Goal: Task Accomplishment & Management: Use online tool/utility

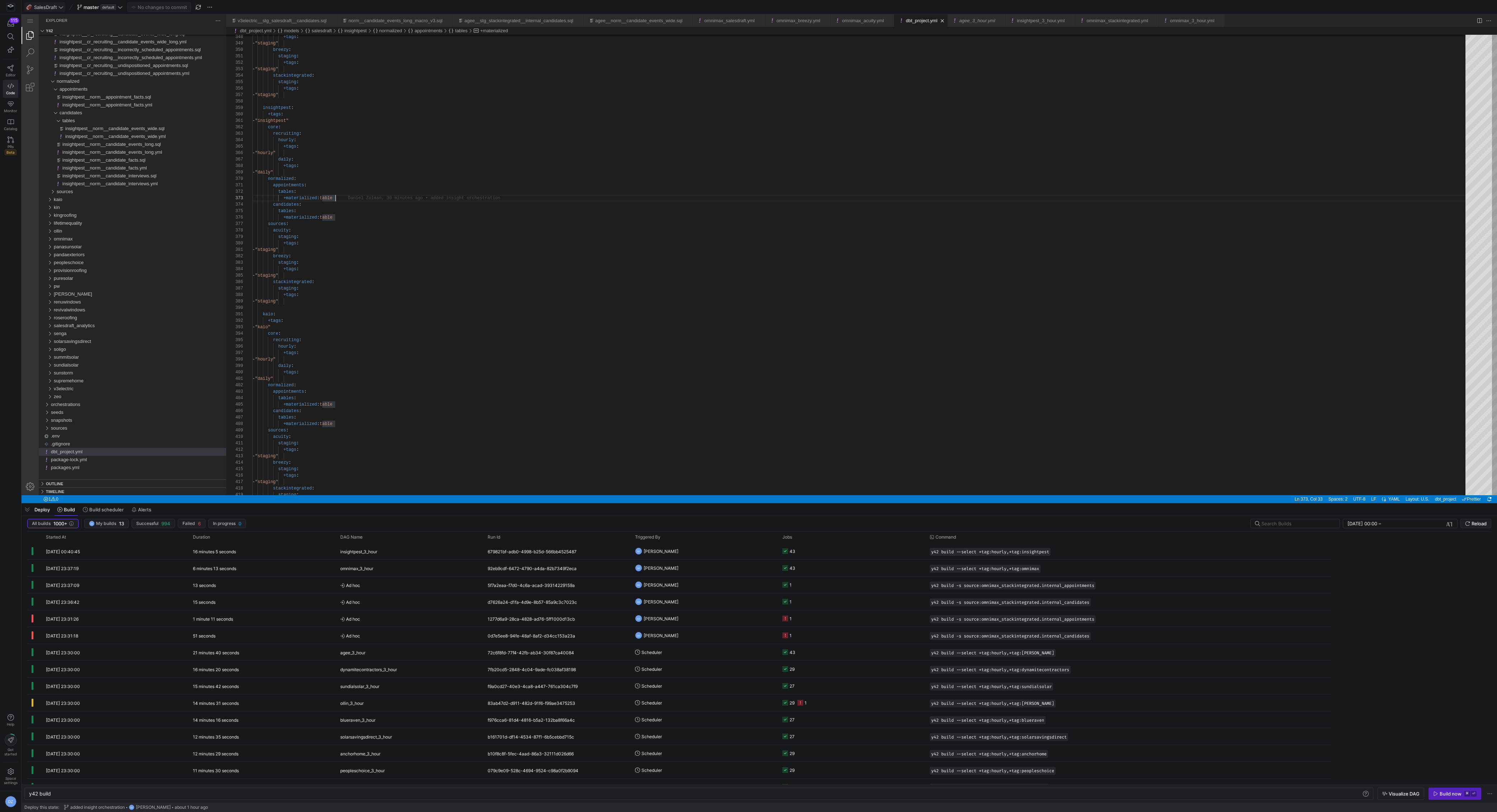
scroll to position [13, 83]
click at [61, 4] on span at bounding box center [45, 6] width 40 height 8
click at [57, 84] on span "Stack Integrated" at bounding box center [55, 84] width 37 height 6
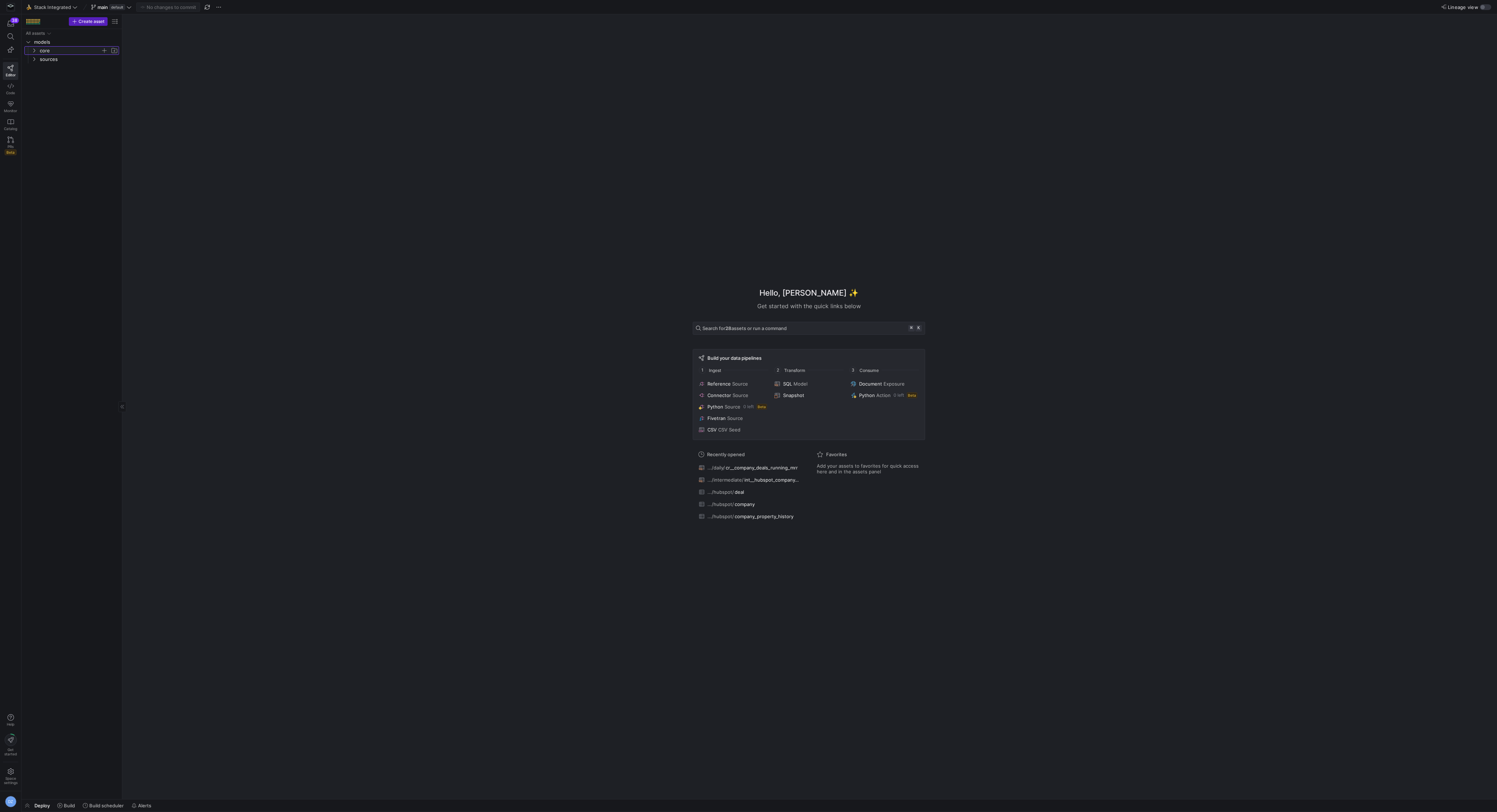
click at [43, 48] on span "core" at bounding box center [70, 50] width 61 height 8
click at [54, 59] on span "daily" at bounding box center [74, 59] width 55 height 8
click at [64, 68] on span "cr__company_deals_running_mrr​​​​​​​​​​" at bounding box center [80, 68] width 60 height 8
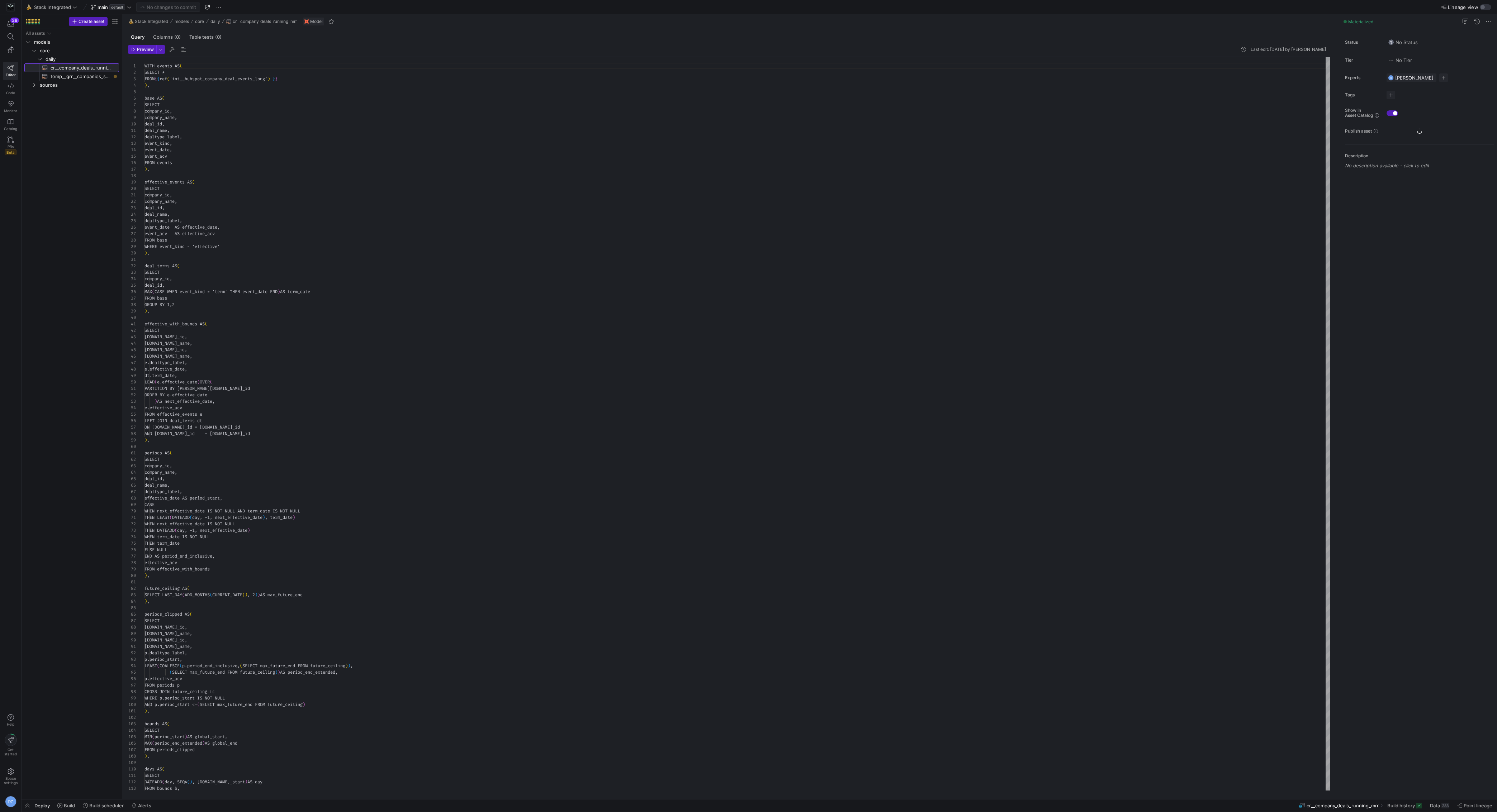
scroll to position [64, 0]
click at [72, 806] on span "Build" at bounding box center [69, 806] width 11 height 6
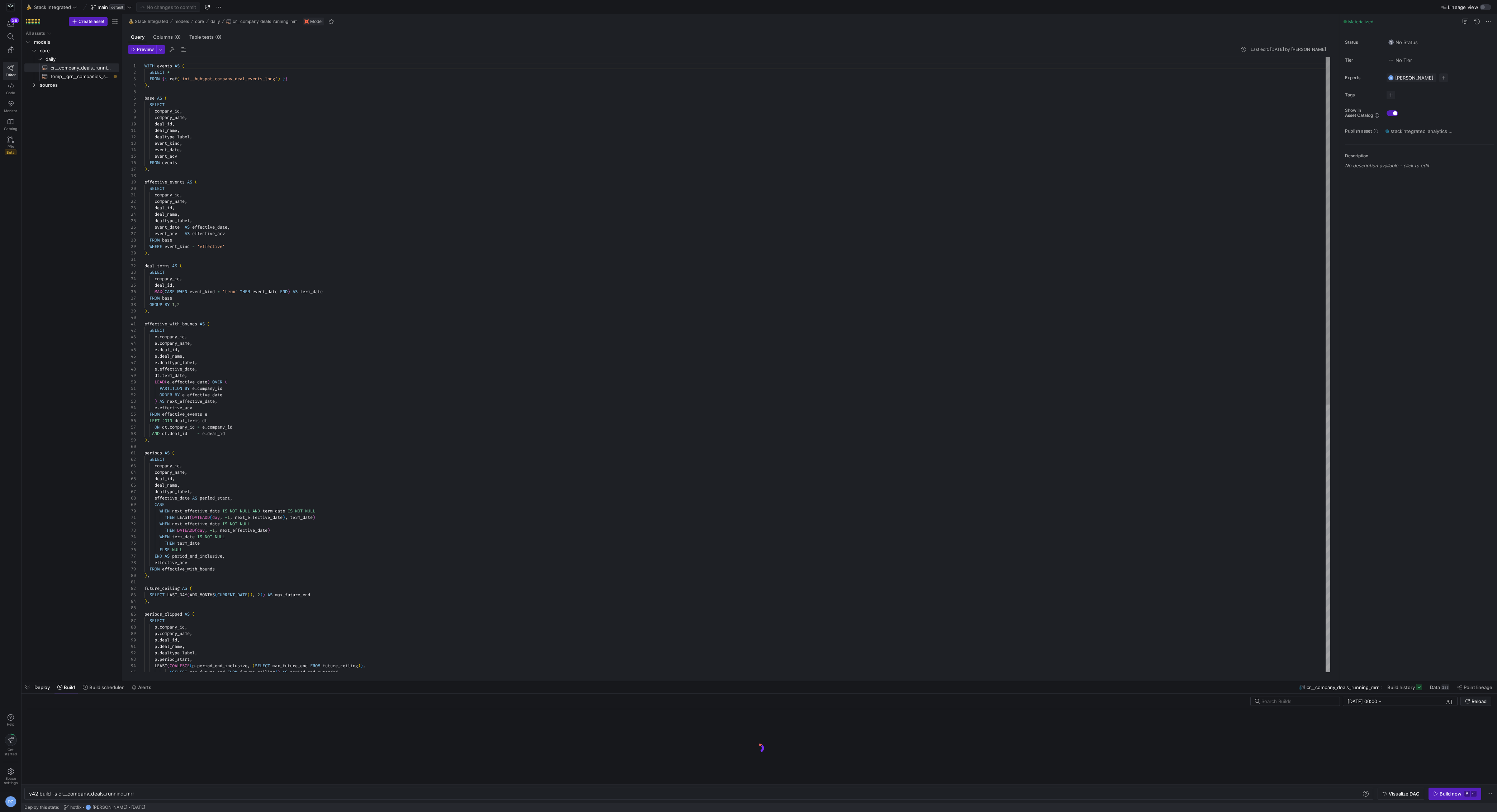
scroll to position [0, 106]
click at [59, 793] on div "y42 build -s cr__company_deals_running_mrr" at bounding box center [696, 793] width 1334 height 6
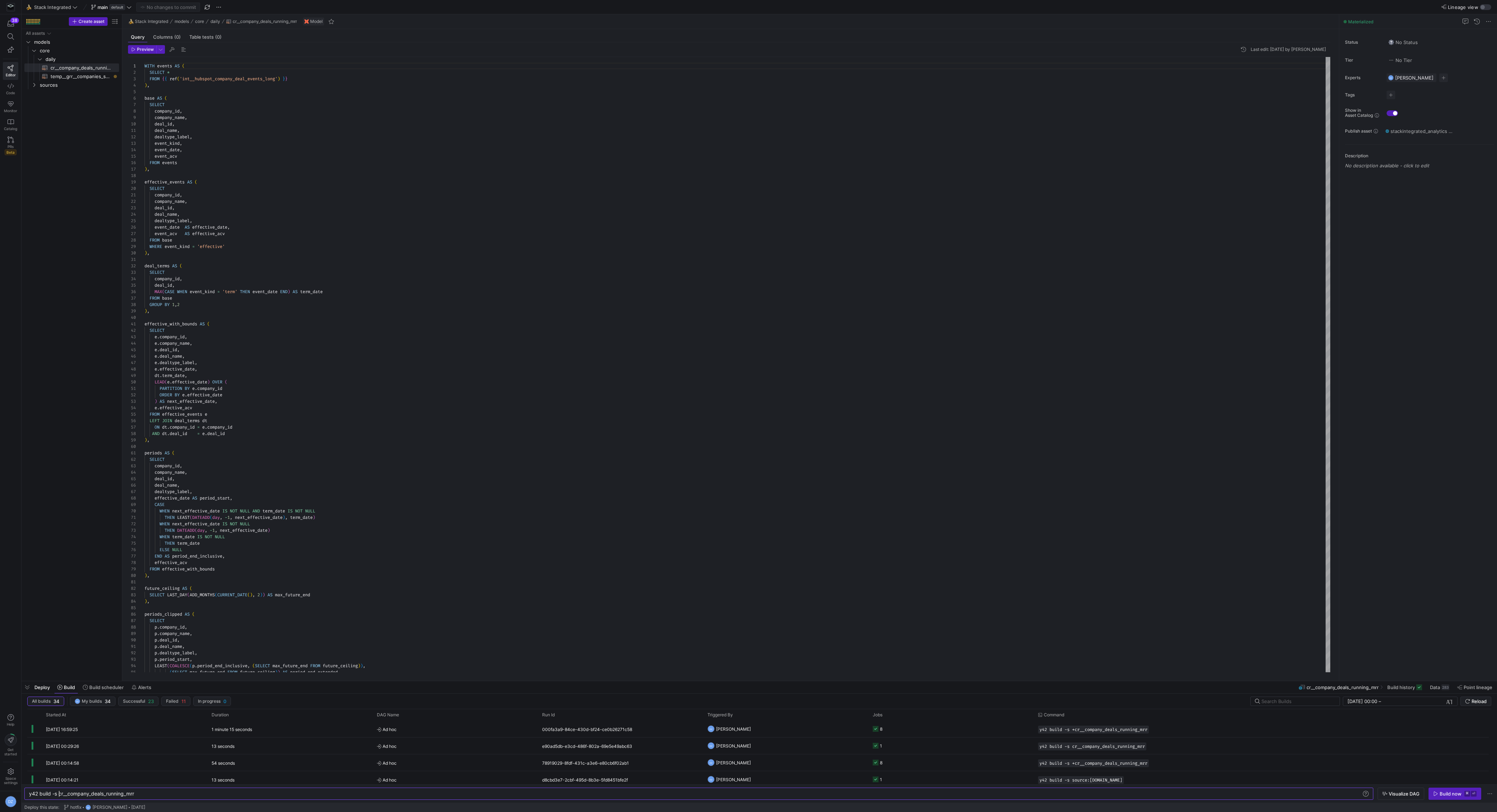
scroll to position [0, 33]
type textarea "y42 build -s +cr__company_deals_running_mrr"
click at [105, 691] on span at bounding box center [103, 688] width 46 height 12
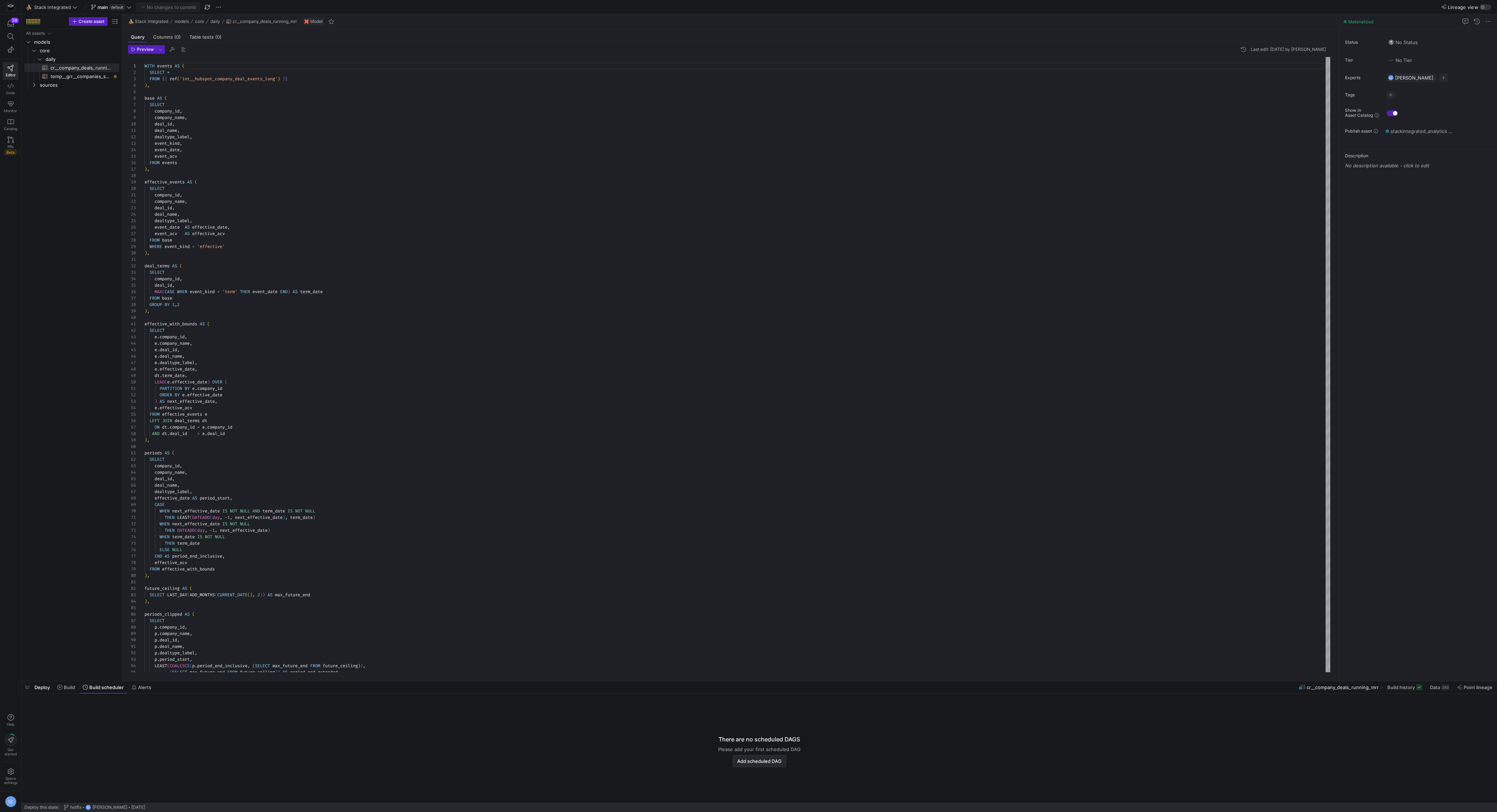
click at [765, 763] on span "Add scheduled DAG" at bounding box center [759, 761] width 45 height 6
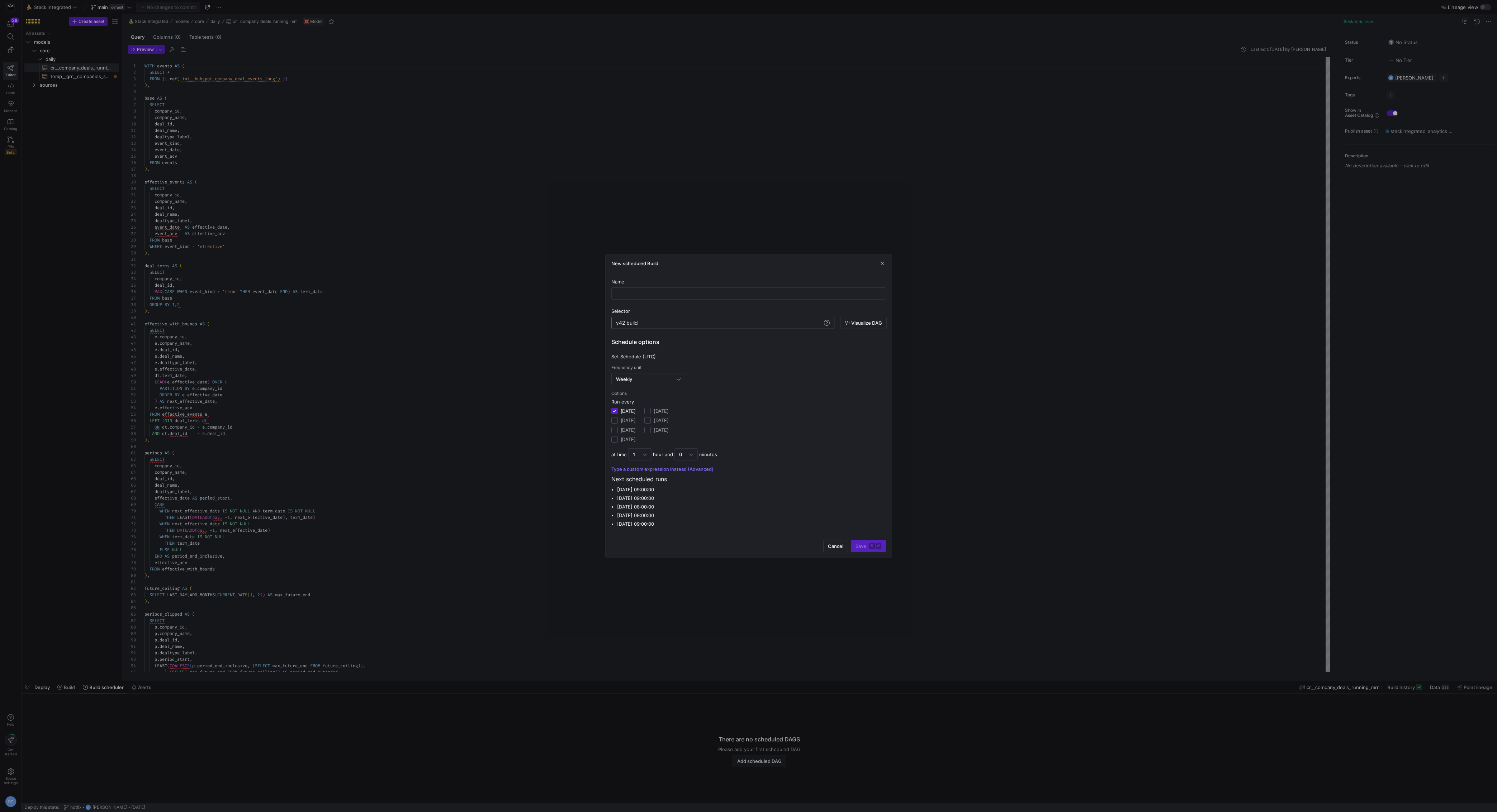
click at [670, 324] on div "y42 build" at bounding box center [719, 322] width 206 height 6
click at [541, 307] on div at bounding box center [749, 406] width 1497 height 812
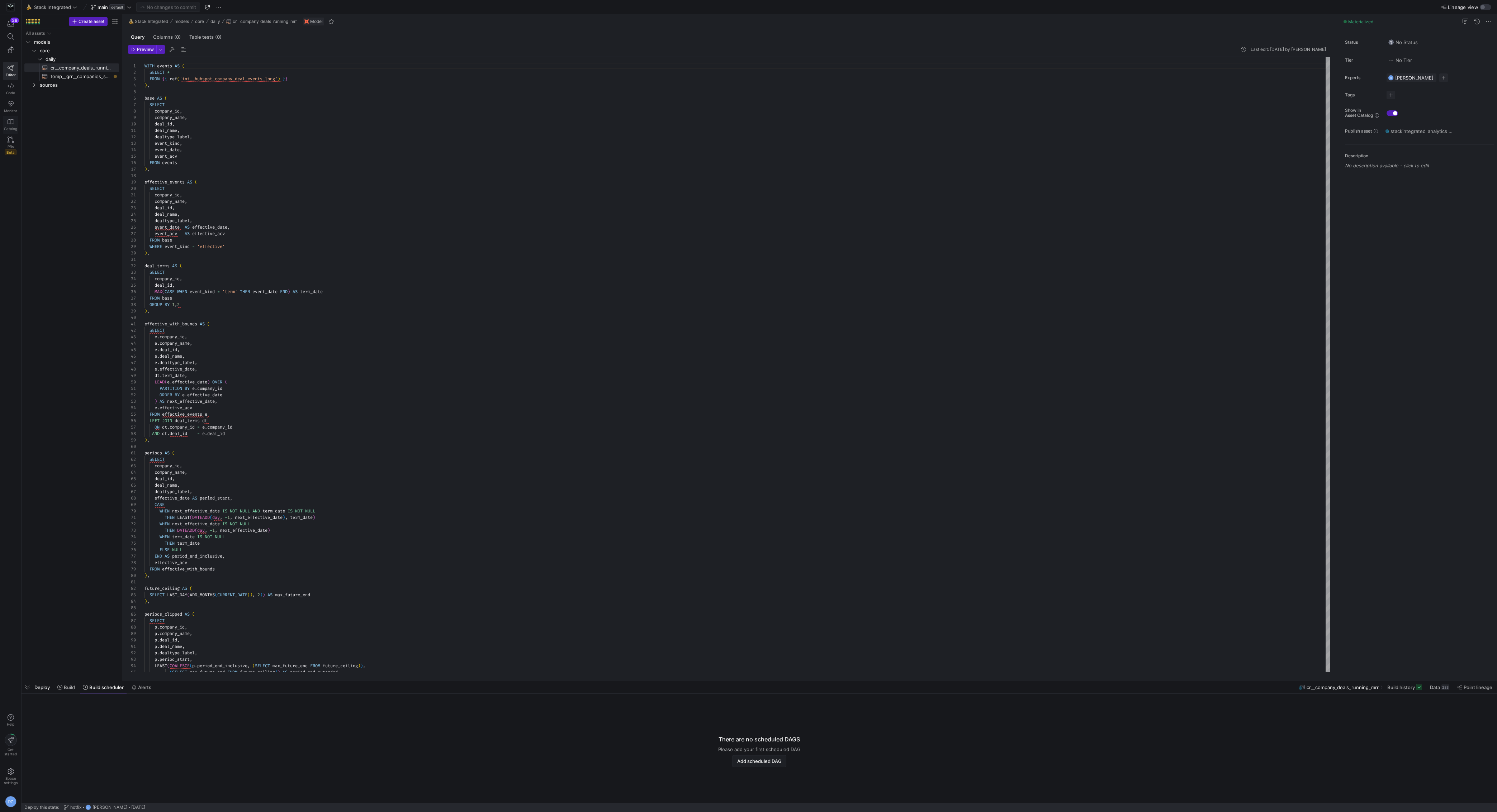
click at [14, 118] on link "Catalog" at bounding box center [10, 125] width 15 height 18
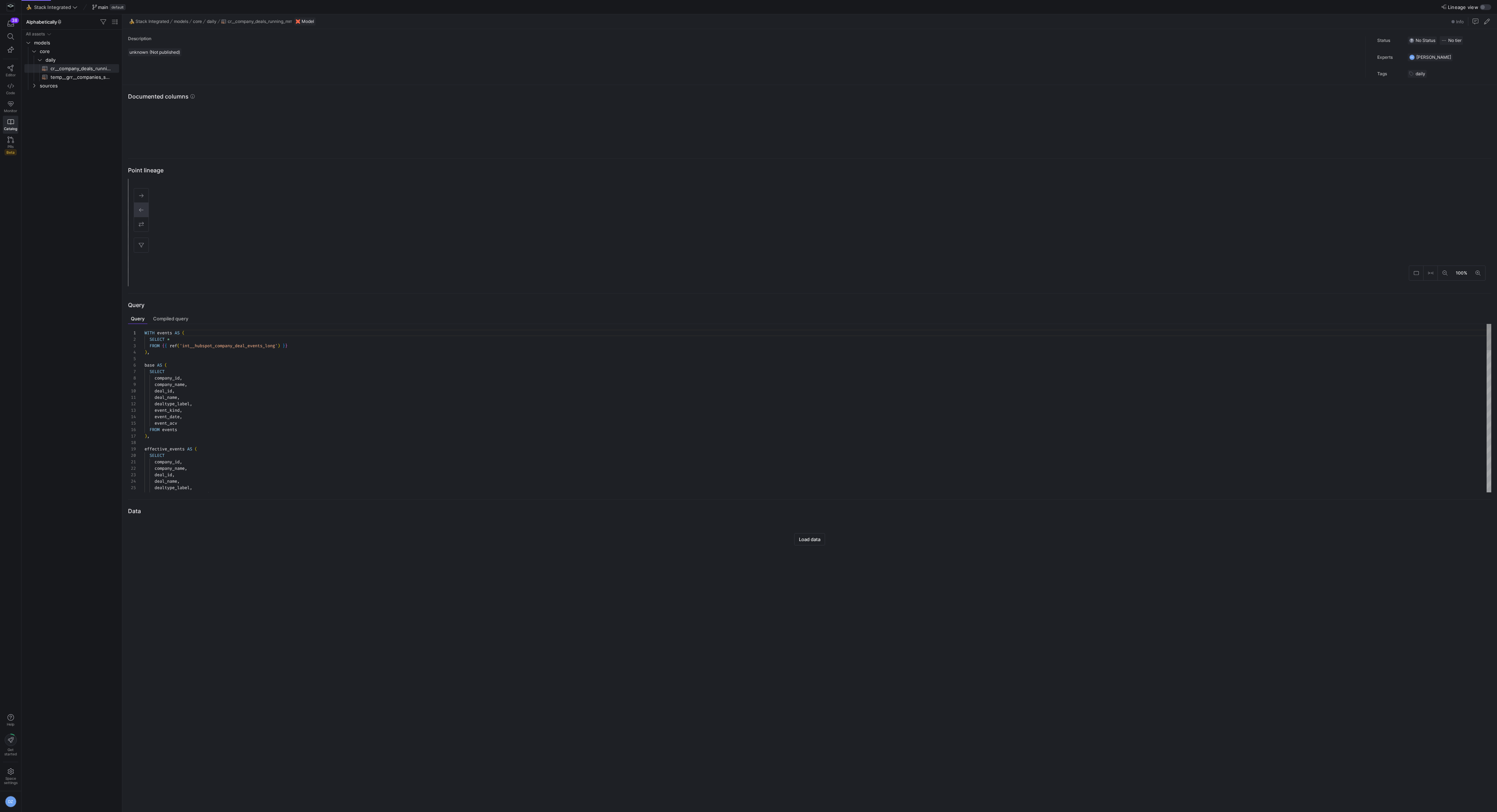
scroll to position [64, 0]
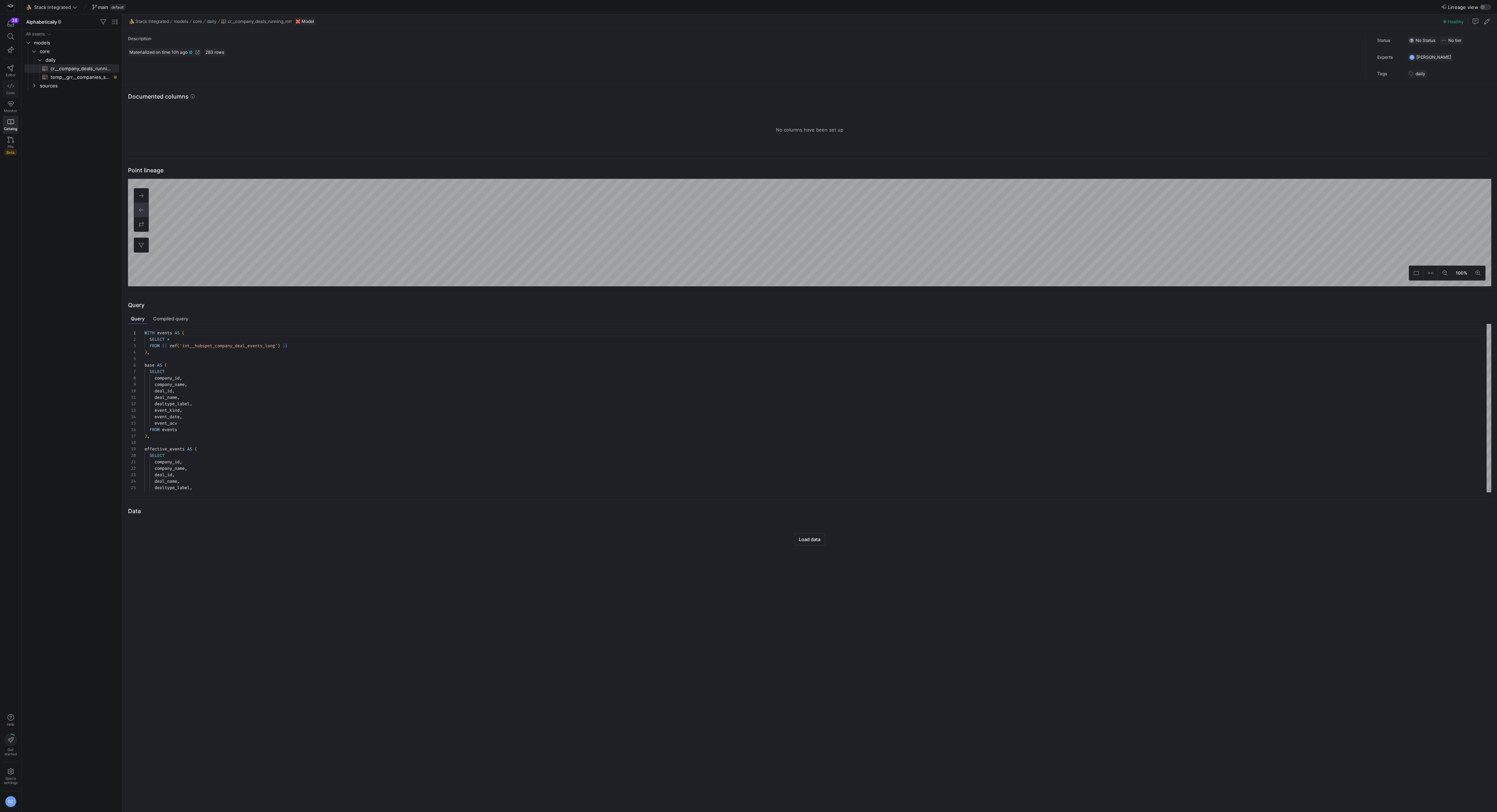
click at [14, 91] on span "Code" at bounding box center [10, 93] width 9 height 5
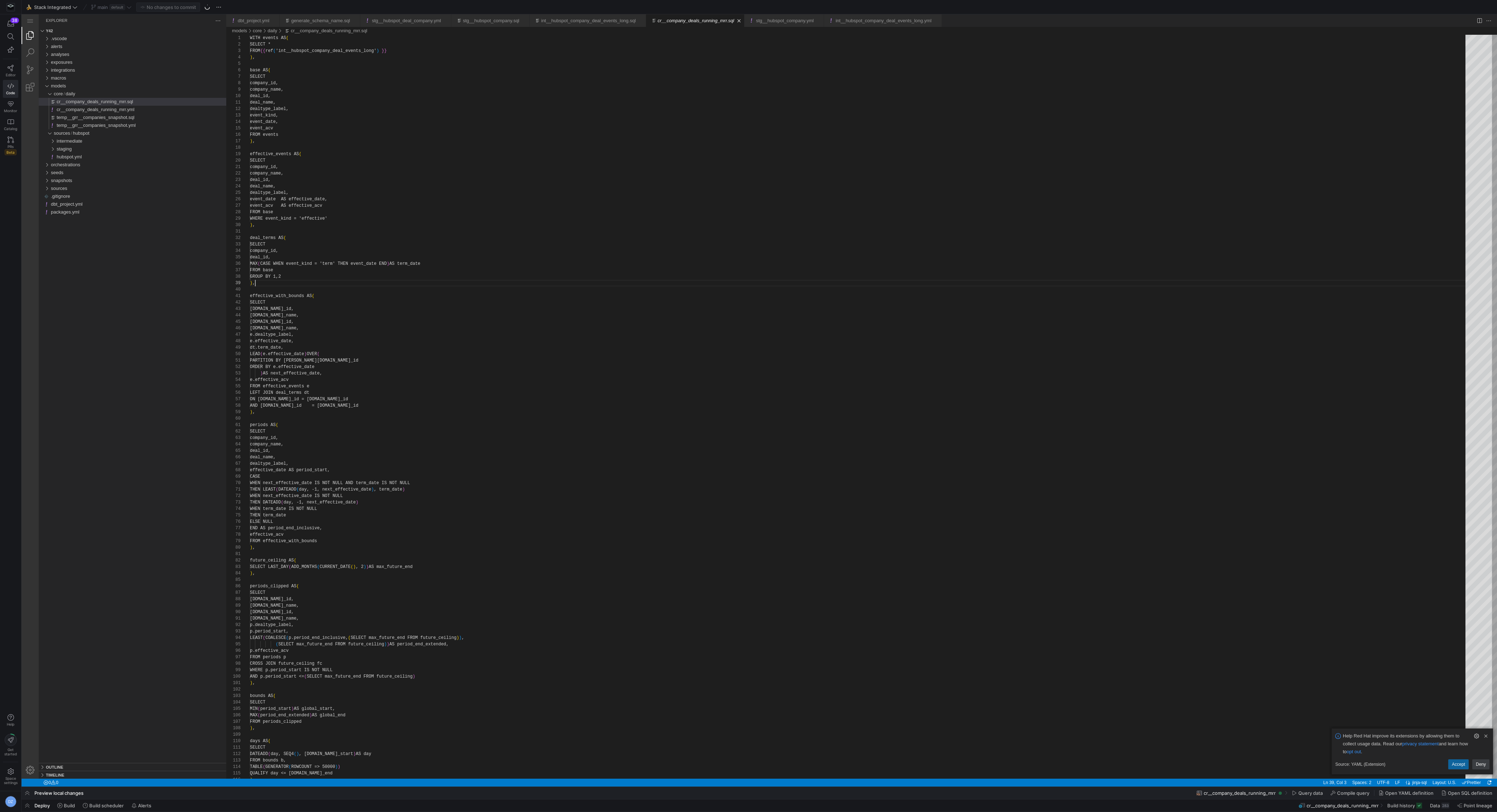
scroll to position [51, 5]
click at [72, 8] on icon at bounding box center [75, 7] width 5 height 5
click at [70, 79] on button "🏈 SalesDraft" at bounding box center [64, 84] width 79 height 12
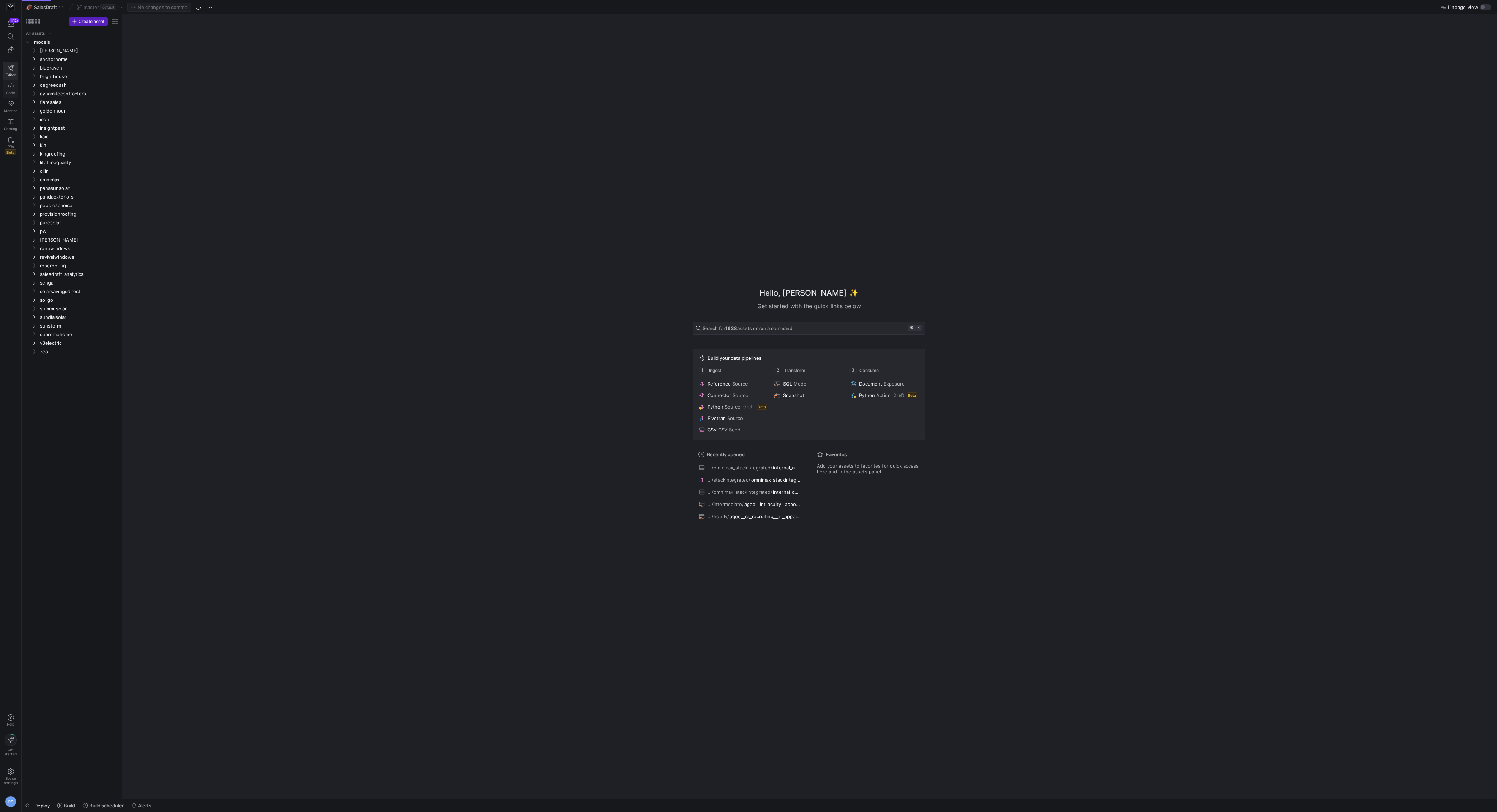
click at [6, 86] on link "Code" at bounding box center [10, 89] width 15 height 18
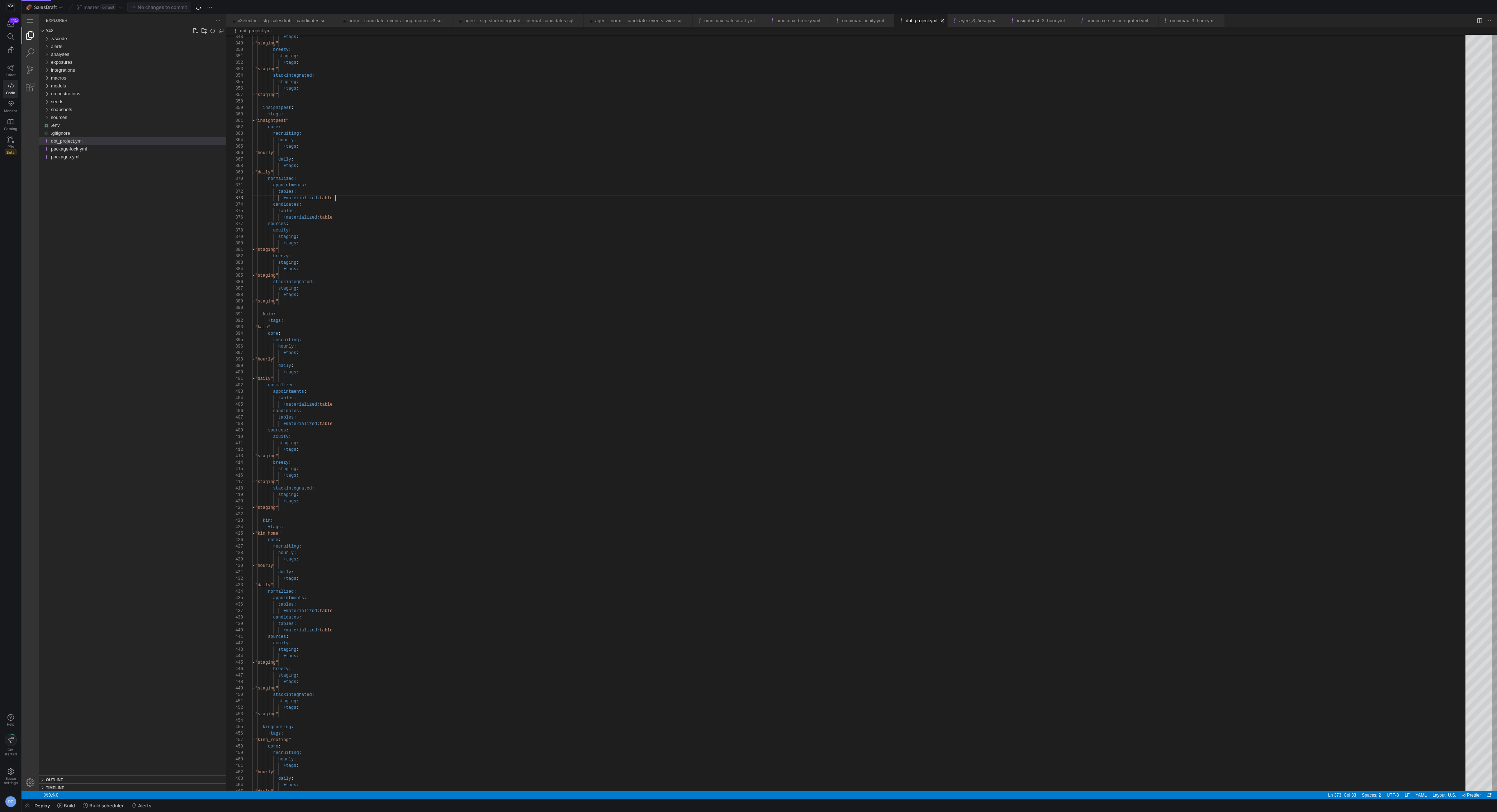
scroll to position [13, 83]
click at [94, 96] on div "orchestrations" at bounding box center [139, 94] width 176 height 8
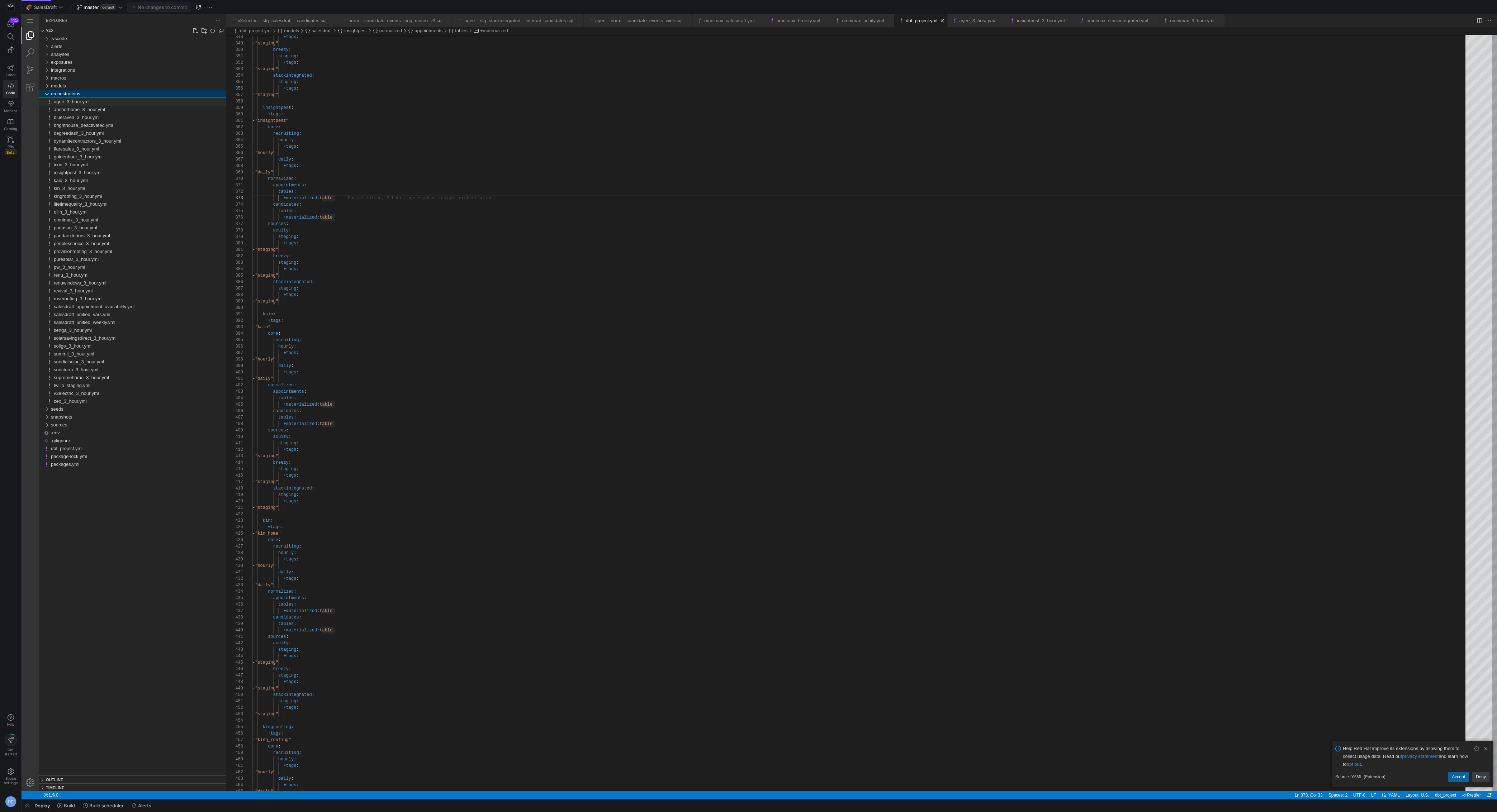
click at [98, 102] on div "agee_3_hour.yml" at bounding box center [139, 102] width 172 height 8
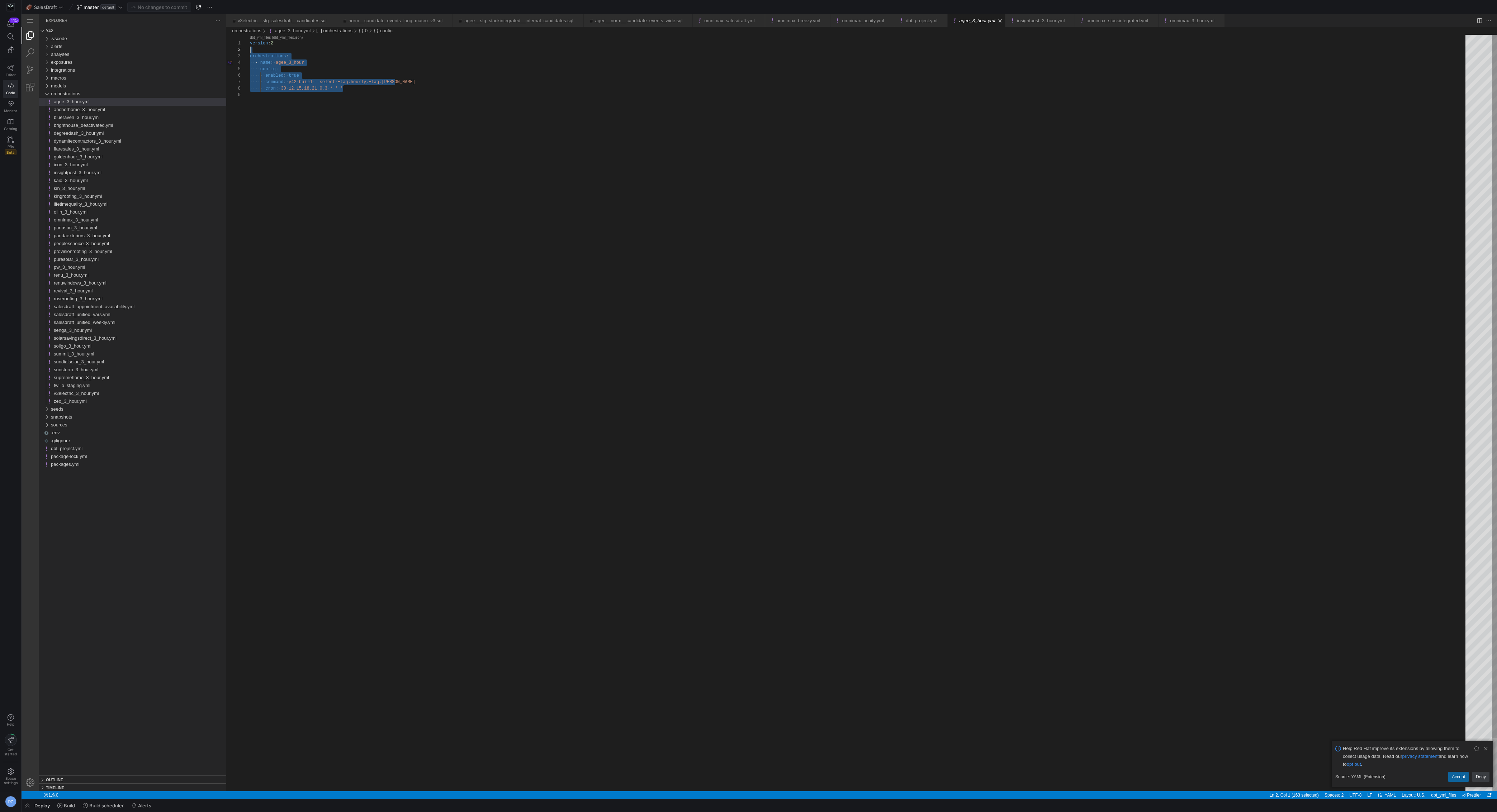
scroll to position [0, 0]
drag, startPoint x: 379, startPoint y: 86, endPoint x: 243, endPoint y: 41, distance: 143.3
click at [54, 7] on span "SalesDraft" at bounding box center [46, 7] width 23 height 6
click at [61, 82] on span "Stack Integrated" at bounding box center [55, 84] width 37 height 6
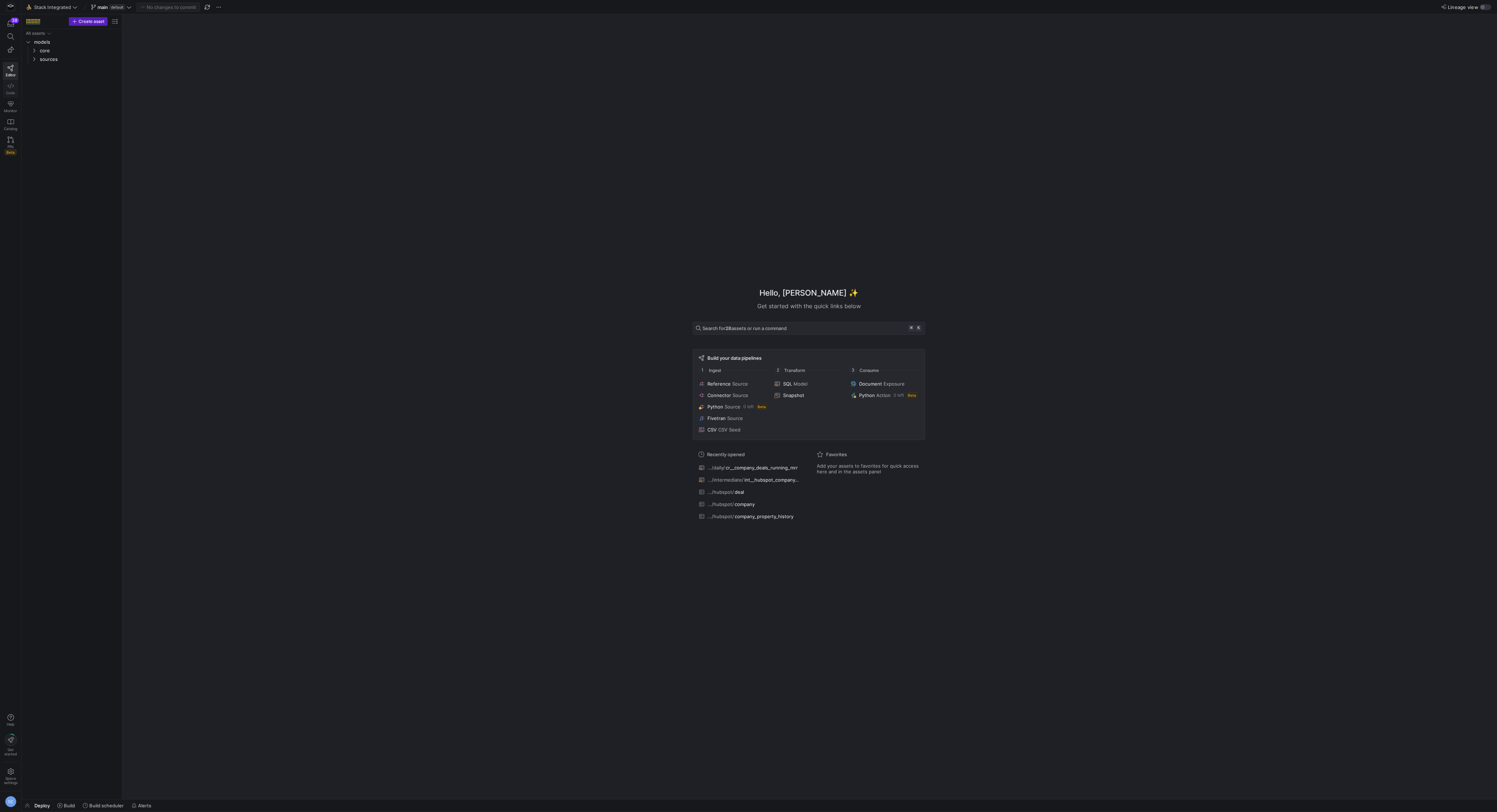
click at [8, 89] on link "Code" at bounding box center [10, 89] width 15 height 18
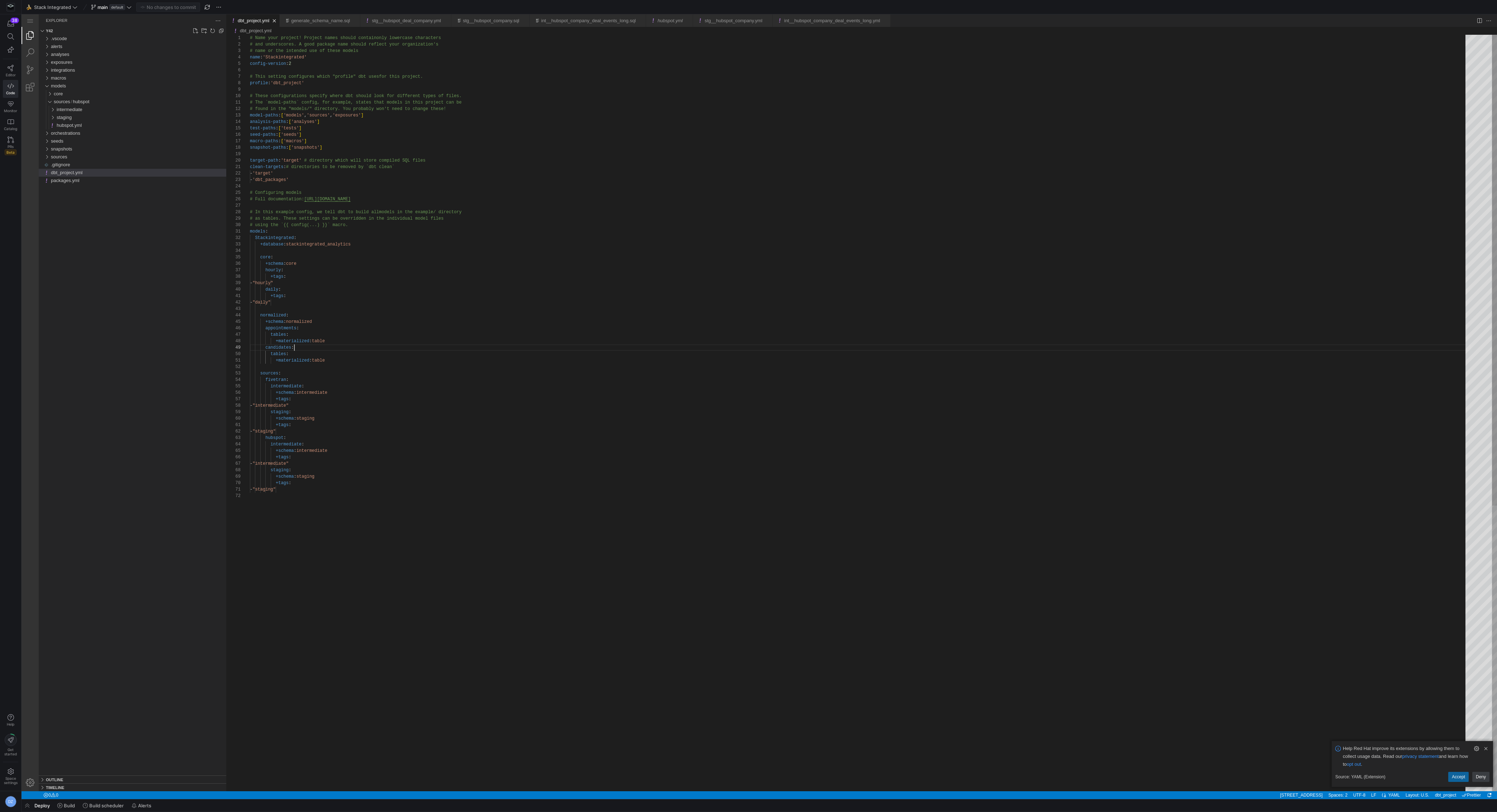
scroll to position [51, 44]
click at [91, 135] on div "orchestrations" at bounding box center [139, 134] width 176 height 8
click at [101, 143] on span "New File..." at bounding box center [144, 143] width 106 height 5
type input "d"
type input "schedule.yml"
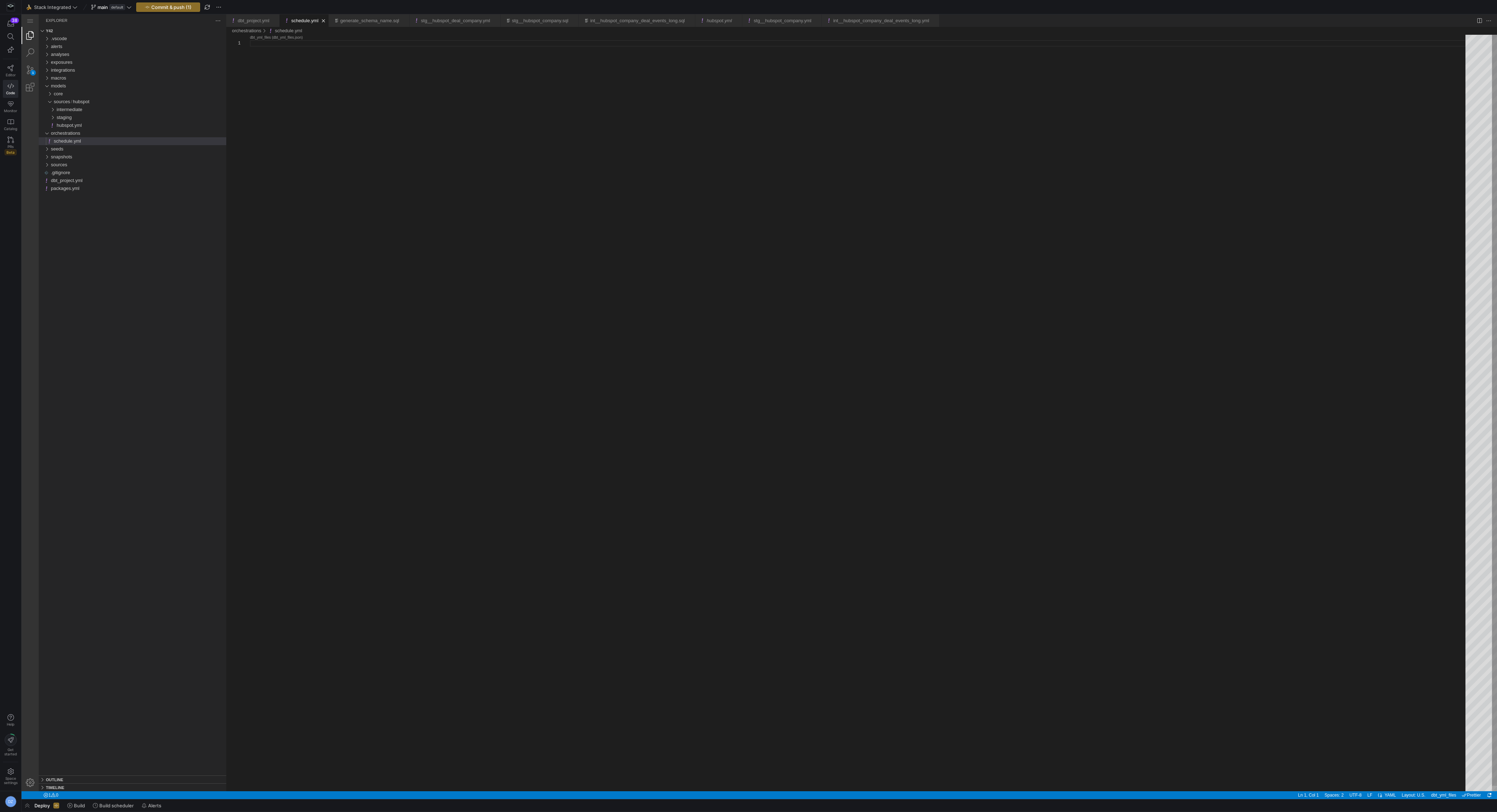
click at [333, 108] on div "schedule.yml" at bounding box center [860, 415] width 1221 height 762
click at [292, 64] on div "version : 2 orchestrations : - name : agee_3_hour config : enabled : true comma…" at bounding box center [860, 439] width 1221 height 807
click at [361, 82] on div "version : 2 orchestrations : - name : schedule config : enabled : true command …" at bounding box center [860, 439] width 1221 height 807
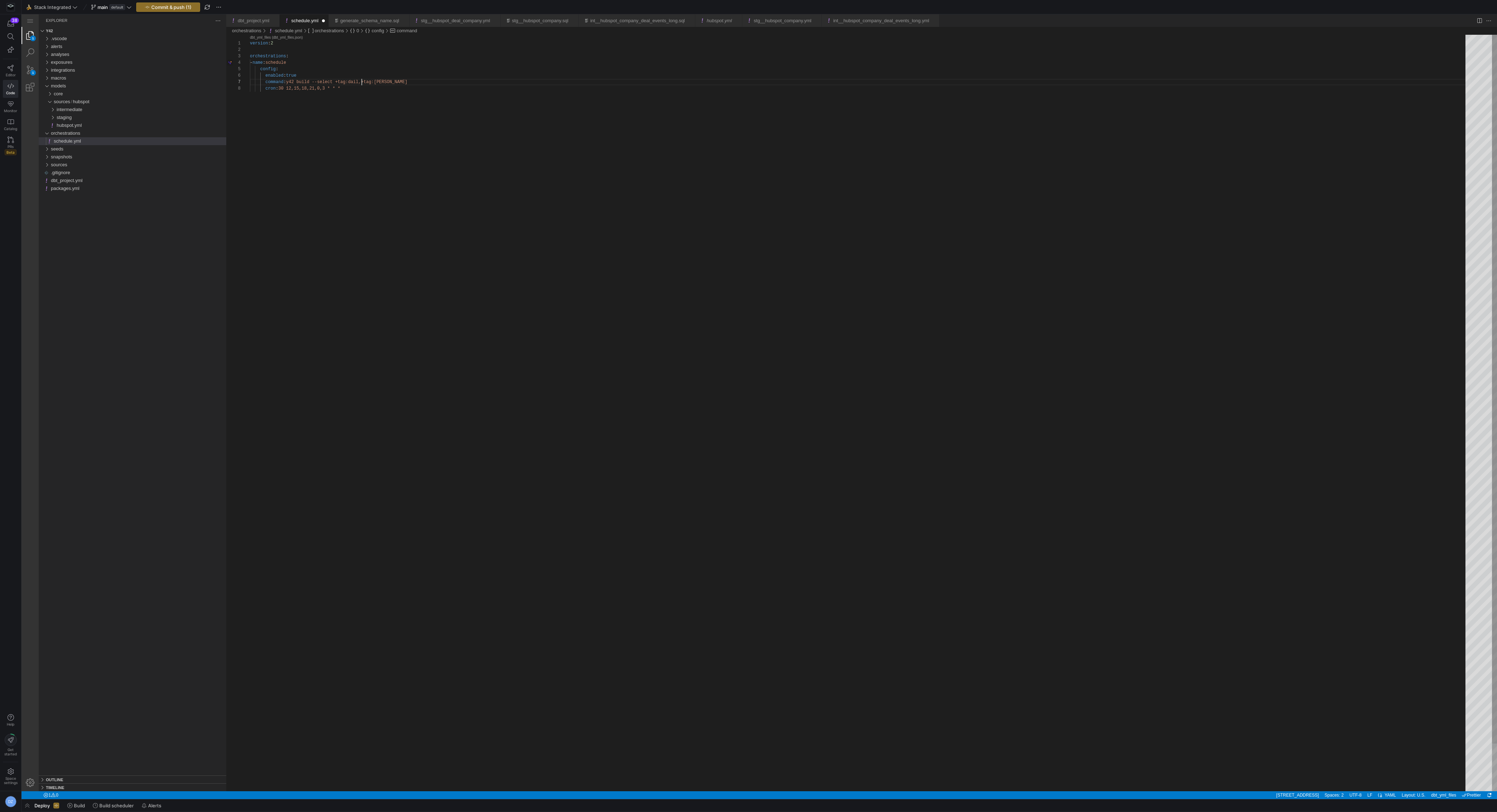
scroll to position [39, 114]
click at [385, 83] on div "version : 2 orchestrations : - name : schedule config : enabled : true command …" at bounding box center [860, 439] width 1221 height 807
click at [384, 92] on div "version : 2 orchestrations : - name : schedule config : enabled : true command …" at bounding box center [860, 439] width 1221 height 807
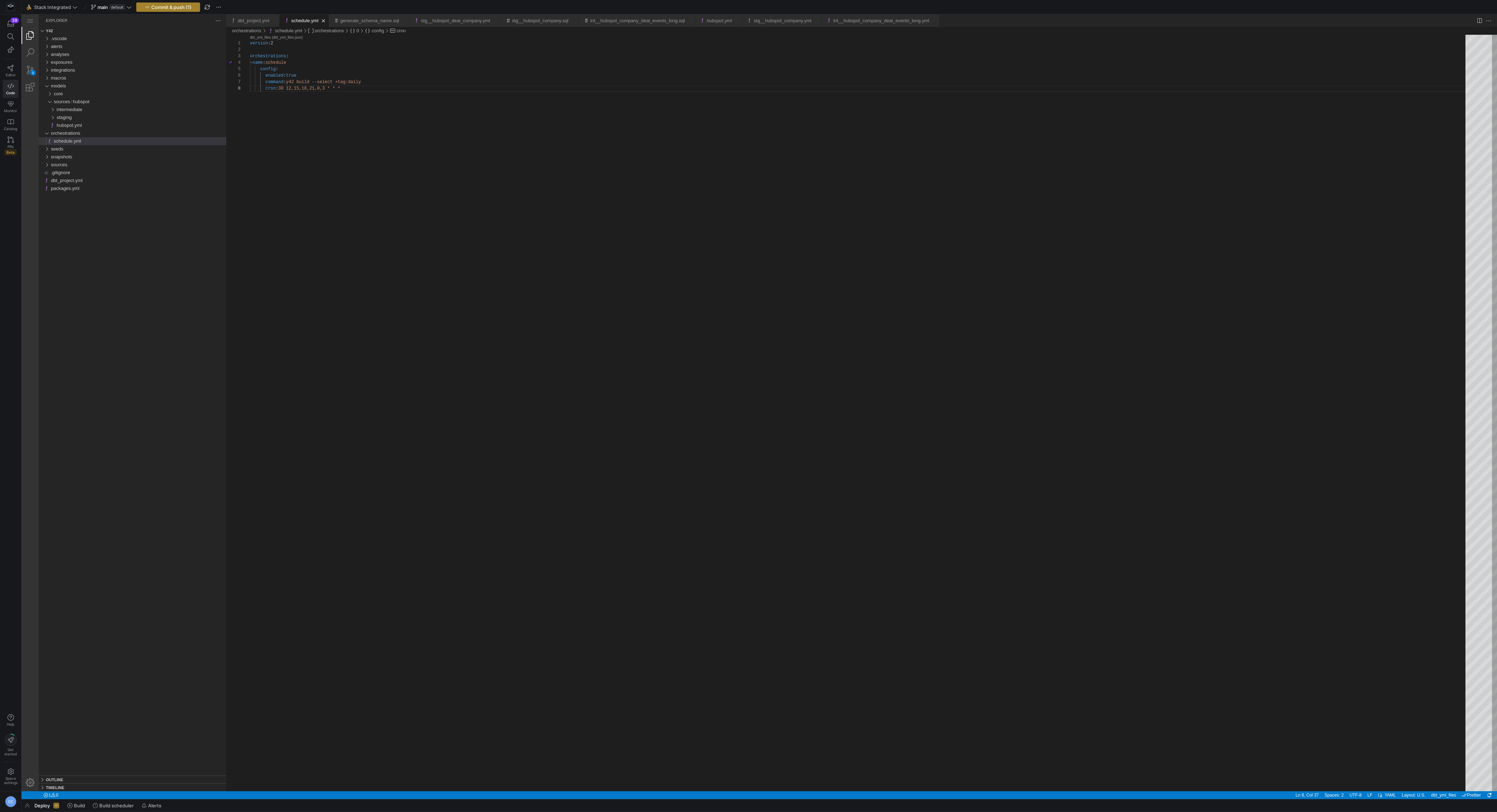
type textarea "version: 2 orchestrations: - name: schedule config: enabled: true command: y42 …"
click at [188, 9] on span "Commit & push (1)" at bounding box center [172, 7] width 40 height 6
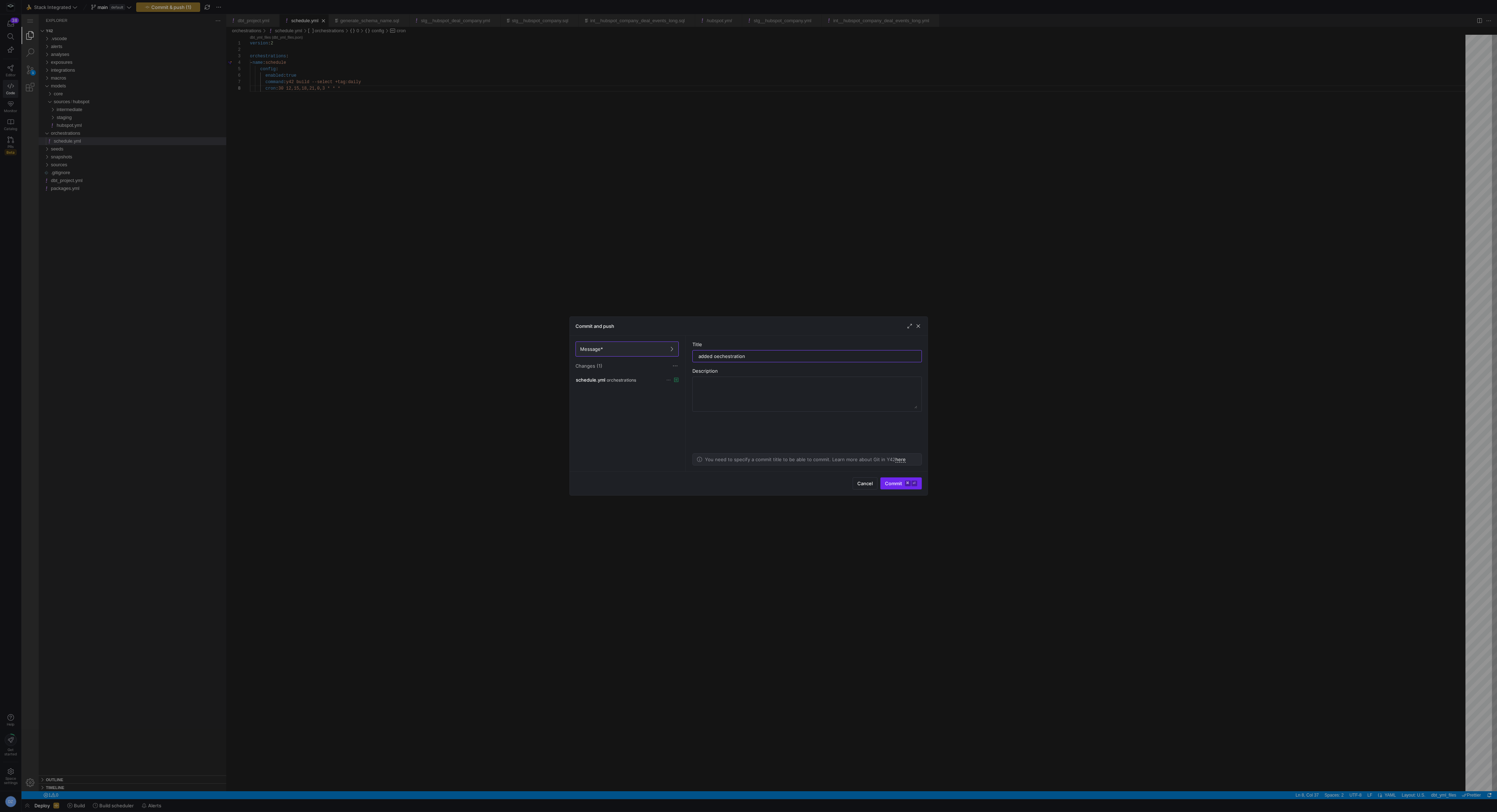
type input "added oechestration"
click at [889, 488] on span "submit" at bounding box center [901, 484] width 41 height 12
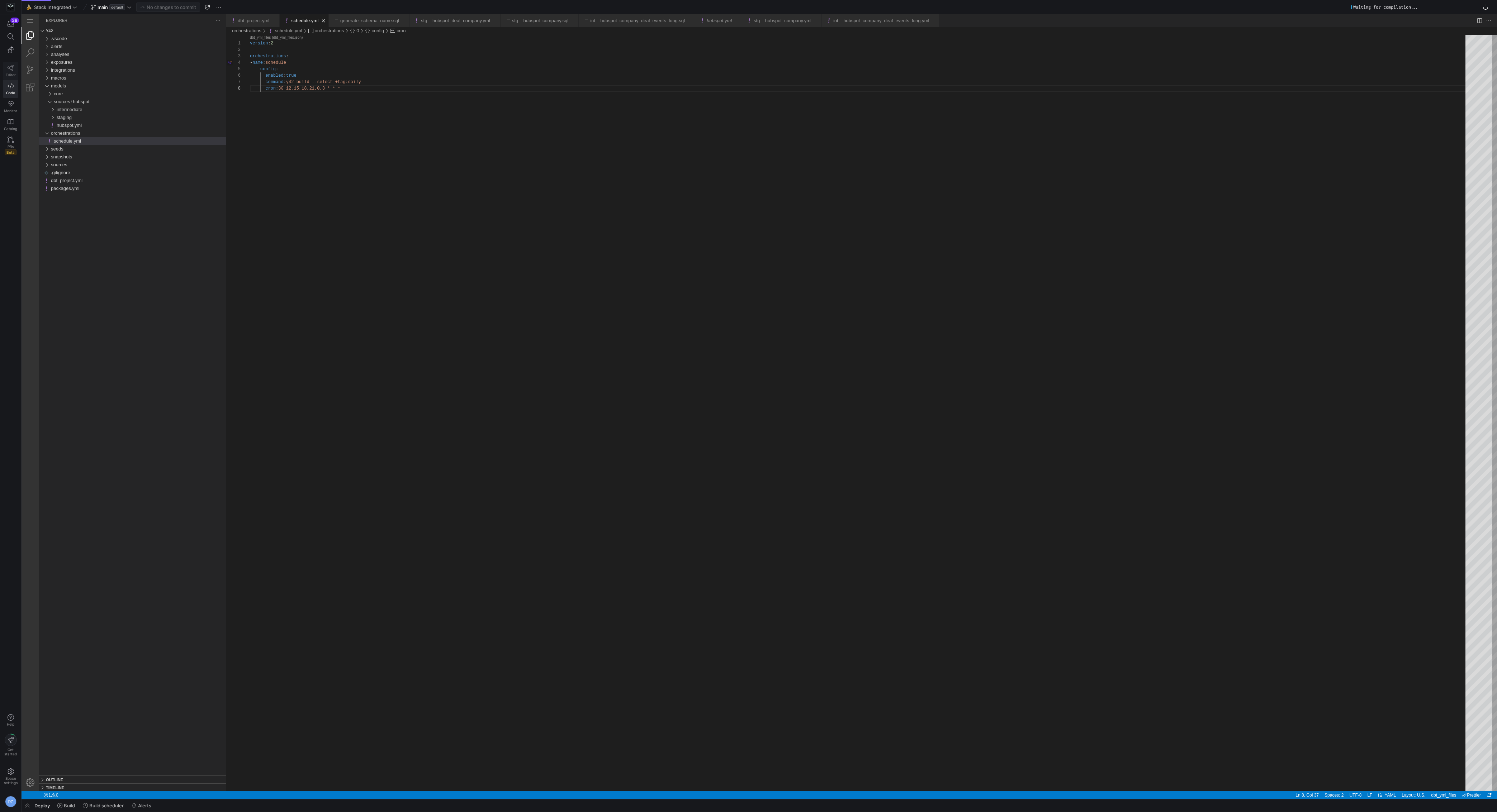
click at [14, 66] on link "Editor" at bounding box center [10, 71] width 15 height 18
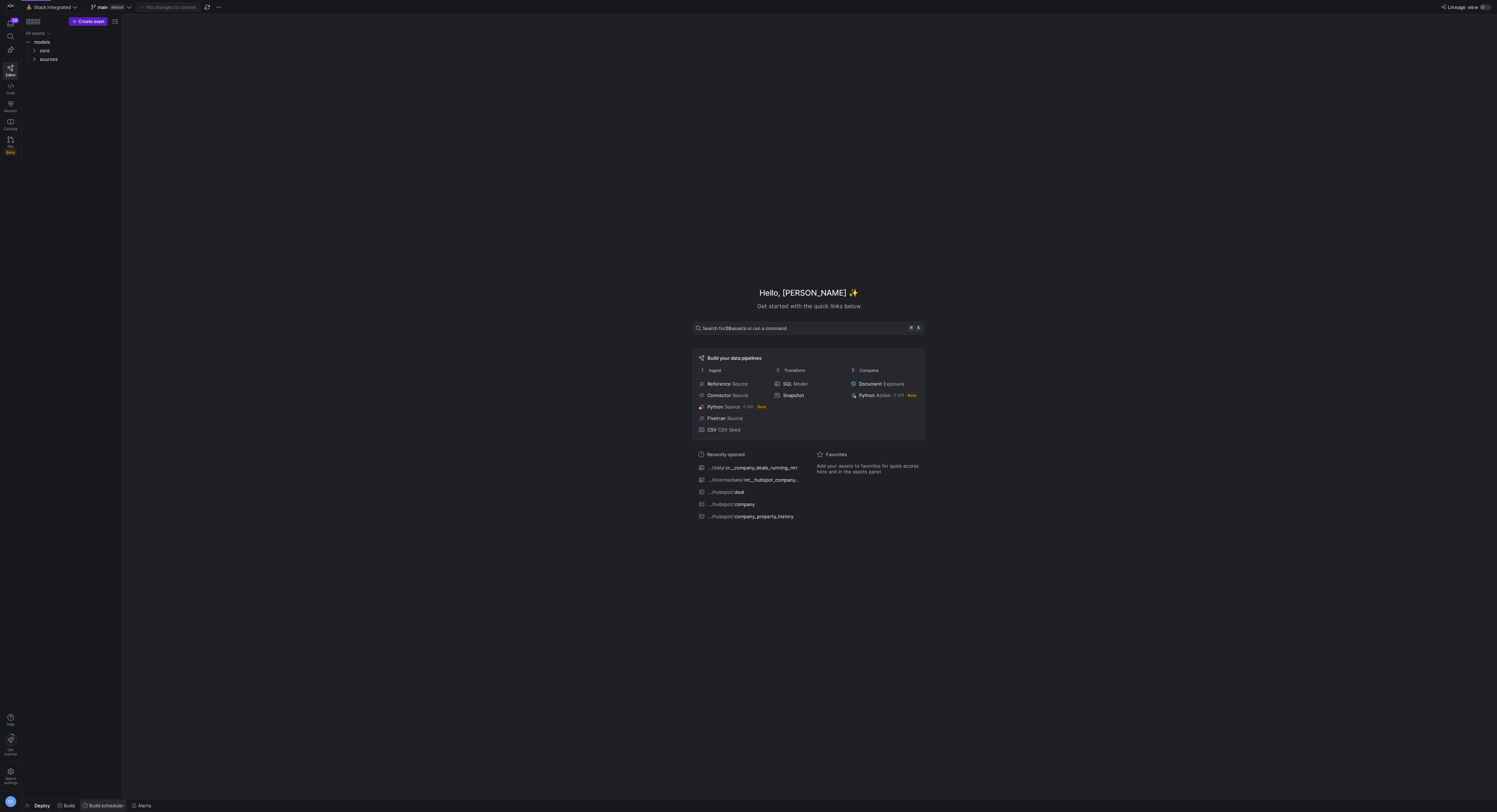
click at [95, 806] on span "Build scheduler" at bounding box center [106, 806] width 34 height 6
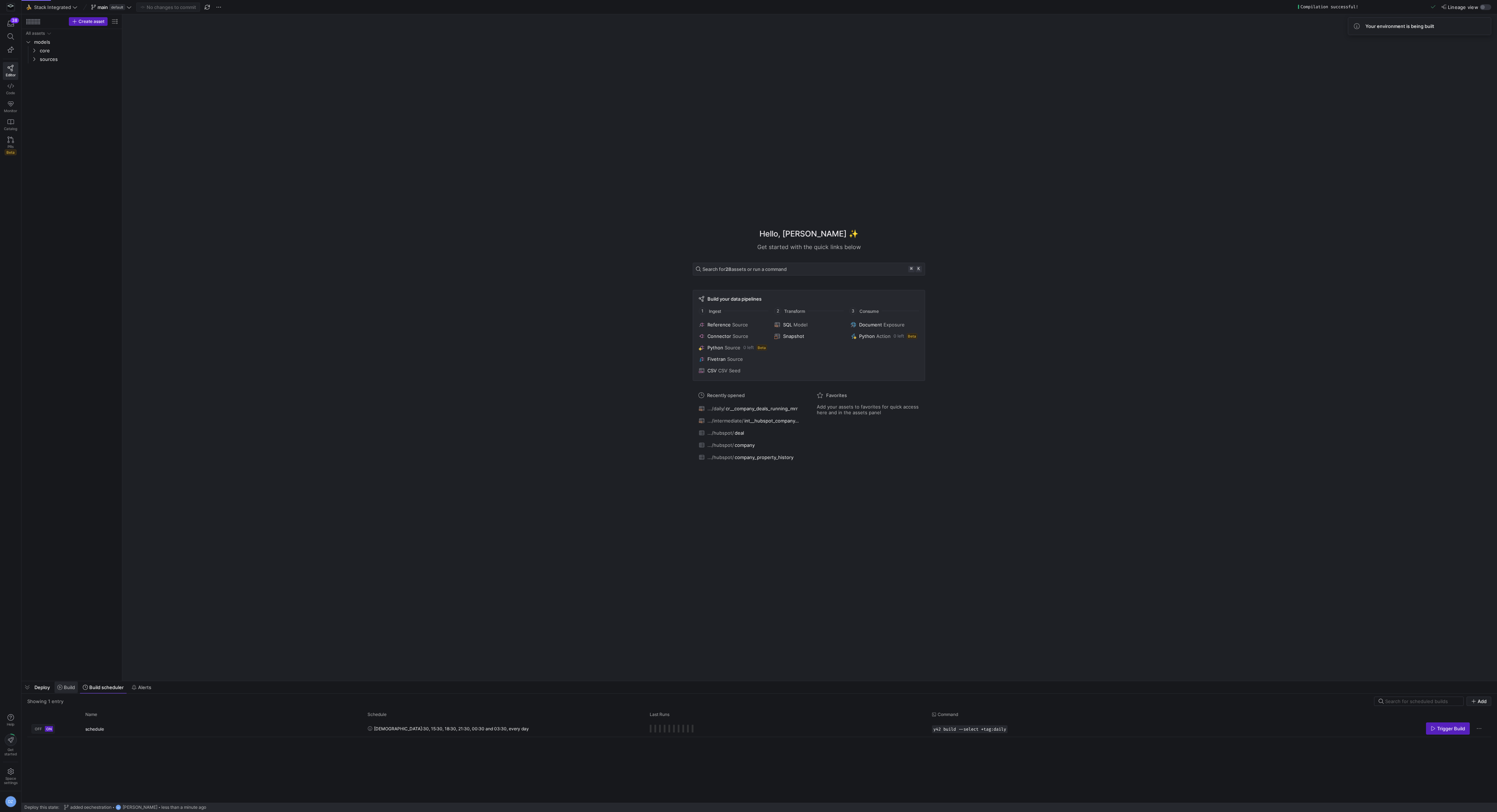
click at [69, 684] on span at bounding box center [66, 688] width 23 height 12
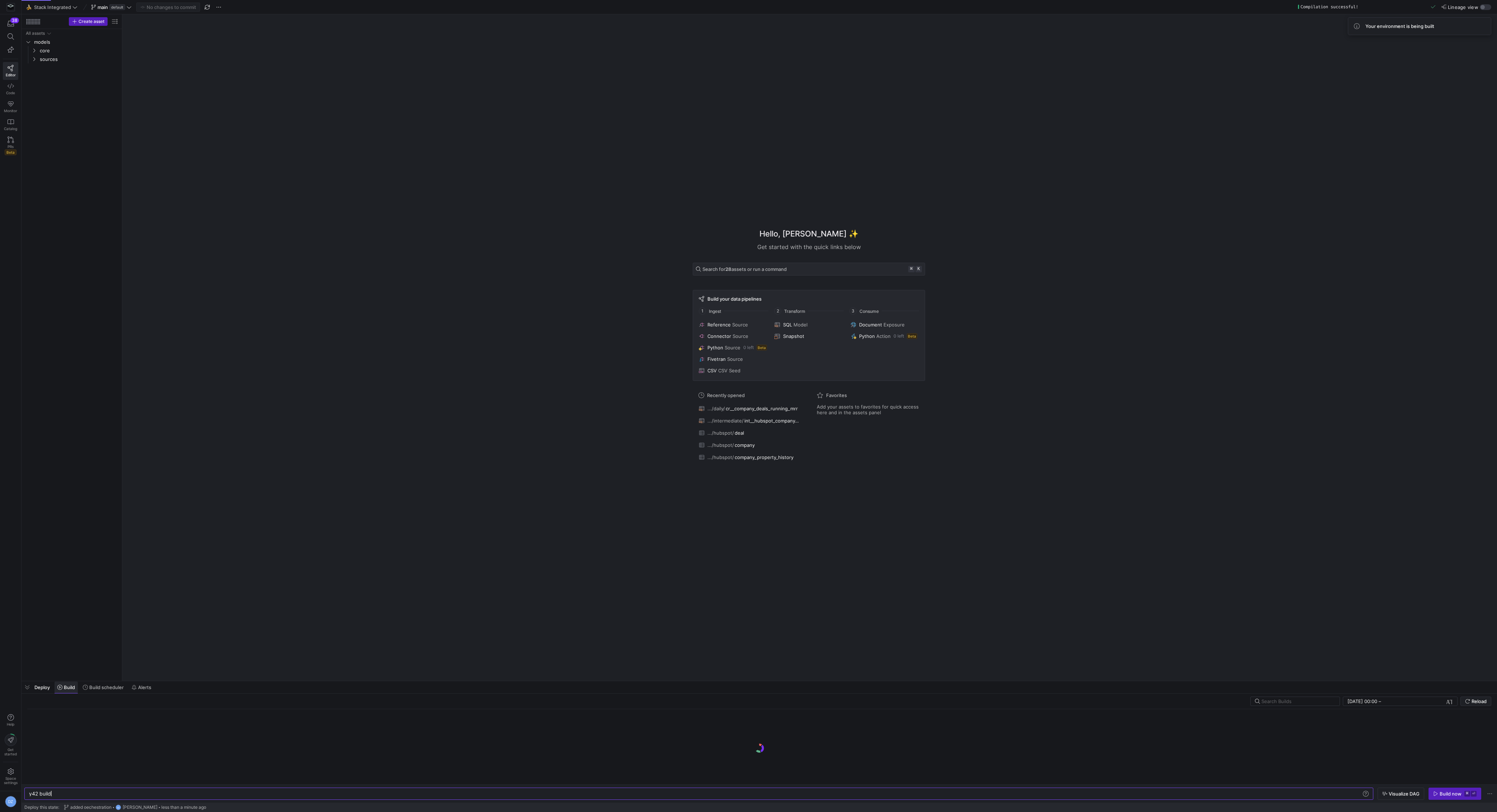
scroll to position [0, 21]
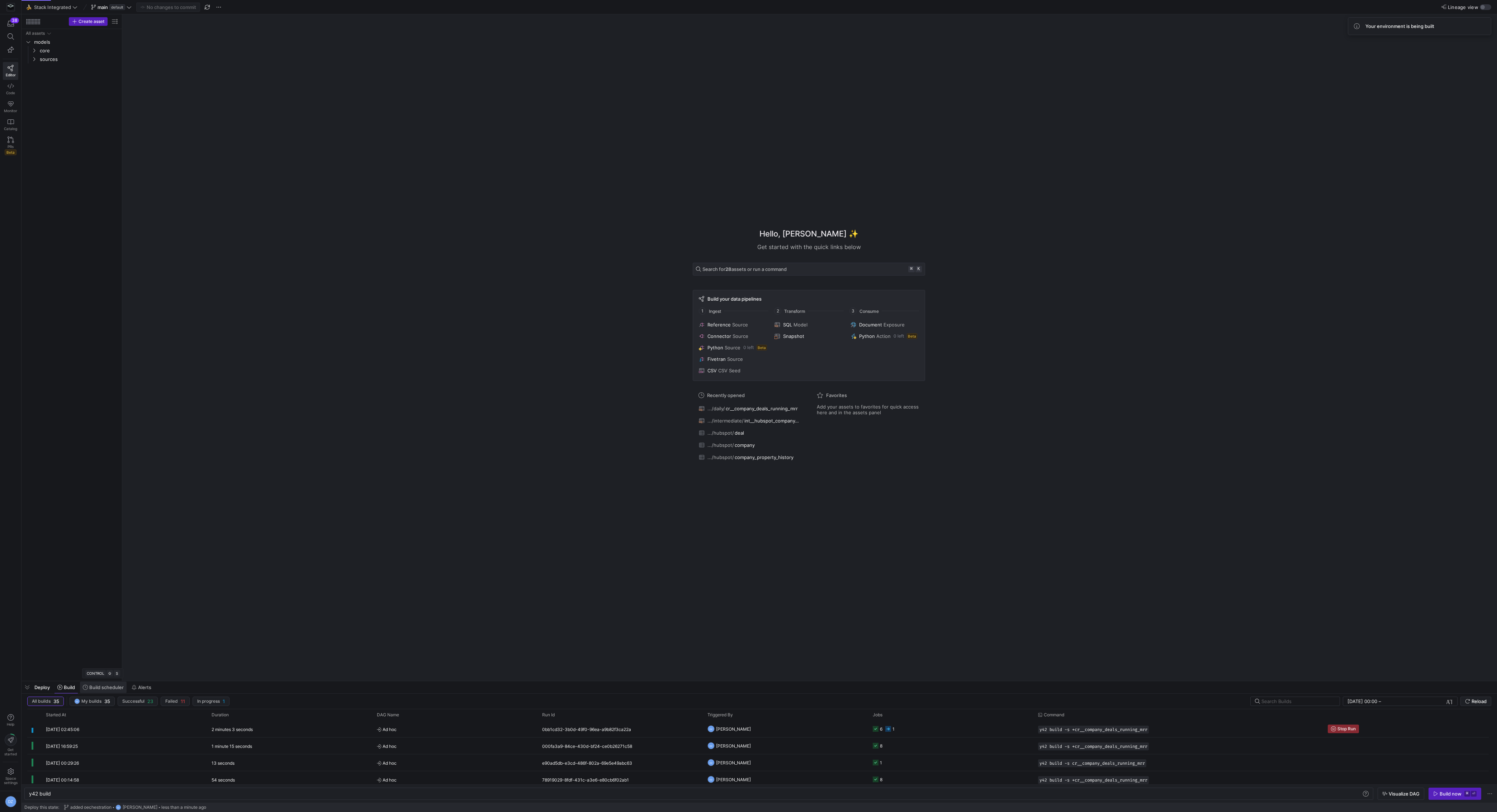
click at [103, 686] on span "Build scheduler" at bounding box center [106, 687] width 34 height 6
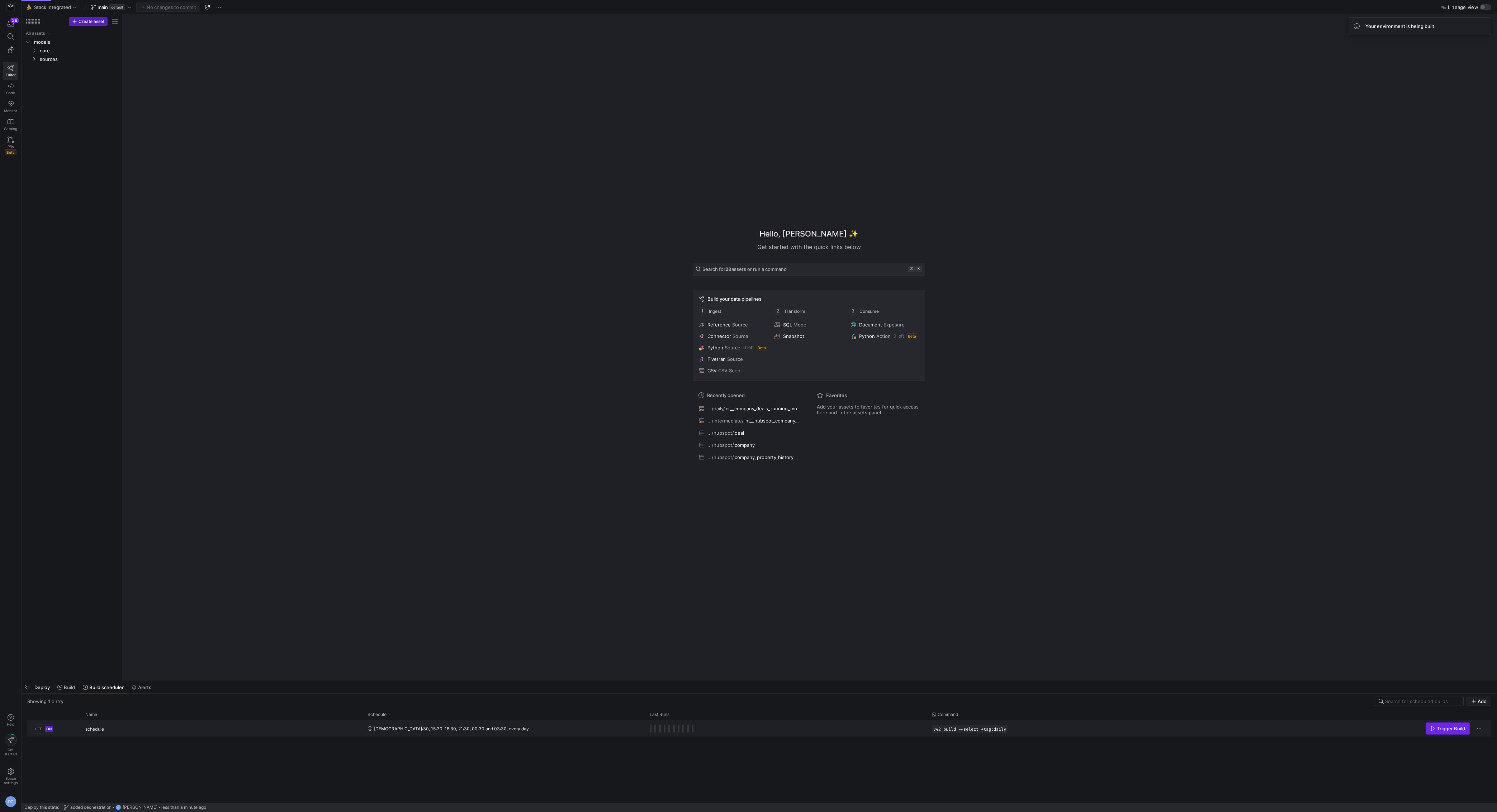
click at [1436, 728] on span "Trigger Build" at bounding box center [1447, 728] width 34 height 6
click at [72, 689] on span "Build" at bounding box center [69, 687] width 11 height 6
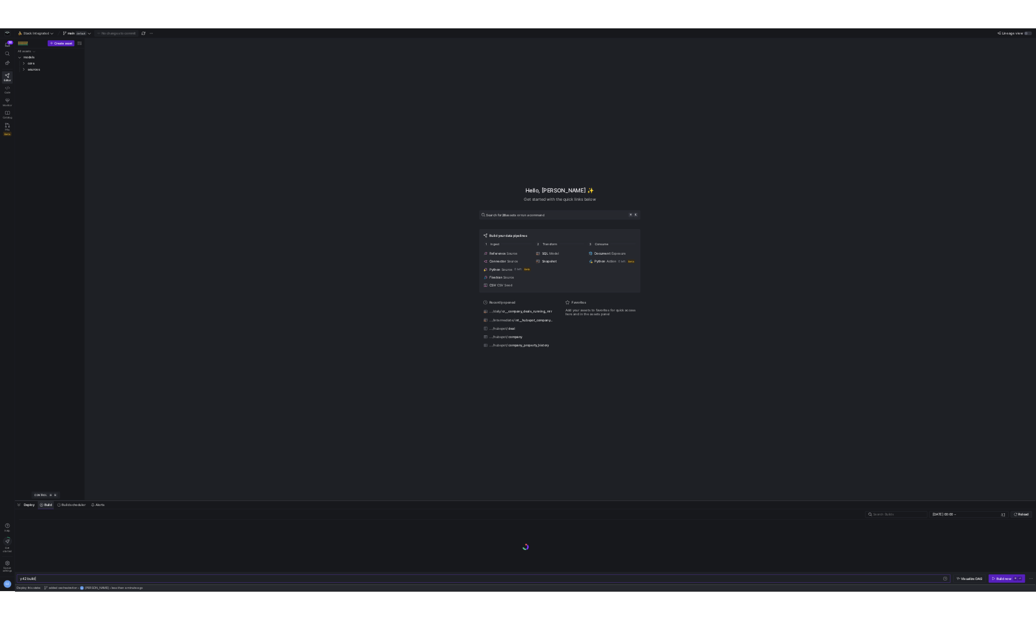
scroll to position [0, 33]
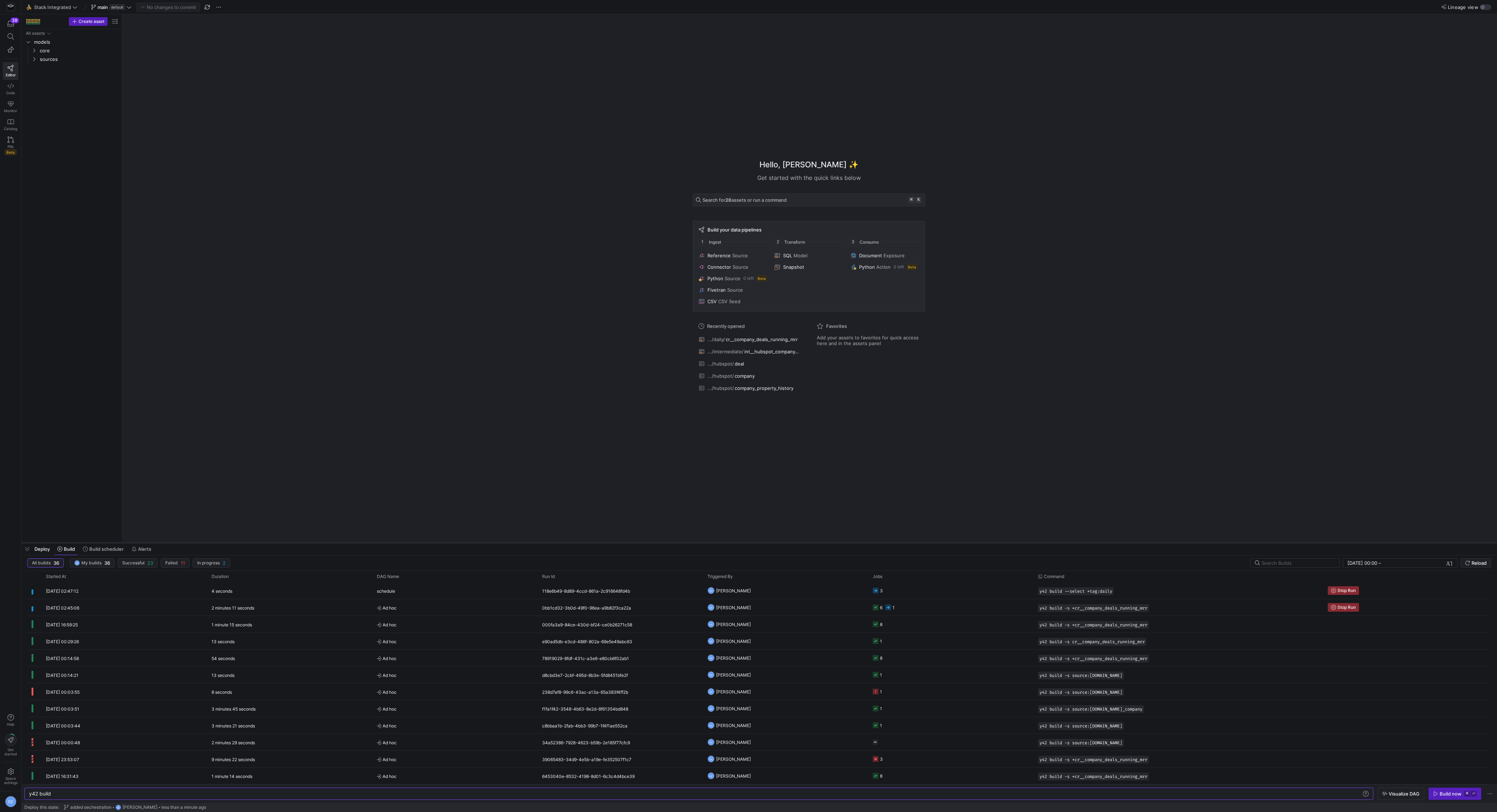
drag, startPoint x: 312, startPoint y: 680, endPoint x: 343, endPoint y: 523, distance: 160.0
click at [343, 542] on div at bounding box center [759, 543] width 1476 height 3
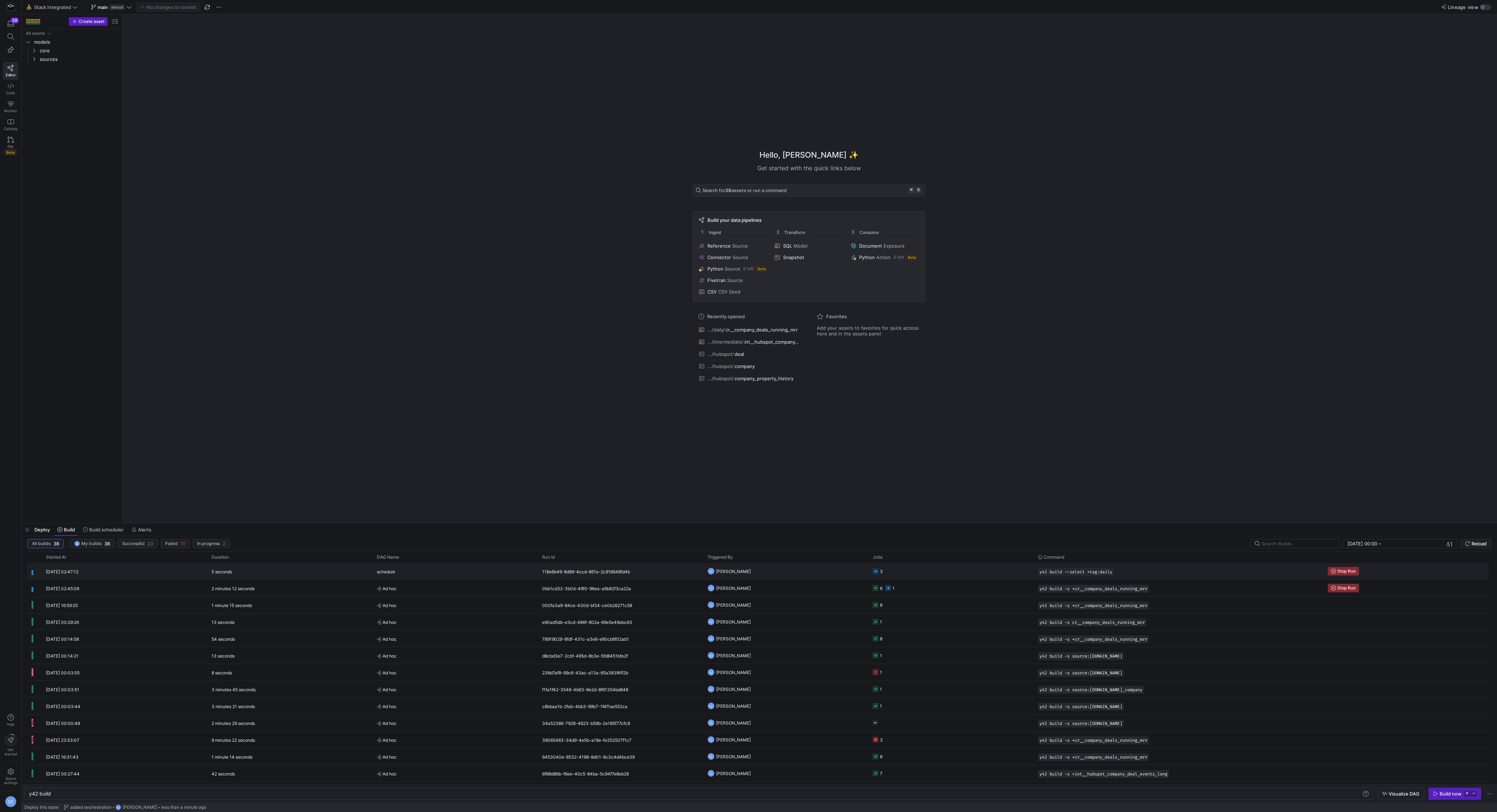
click at [780, 577] on y42-orchestration-triggered-by "DZ [PERSON_NAME]" at bounding box center [785, 571] width 157 height 15
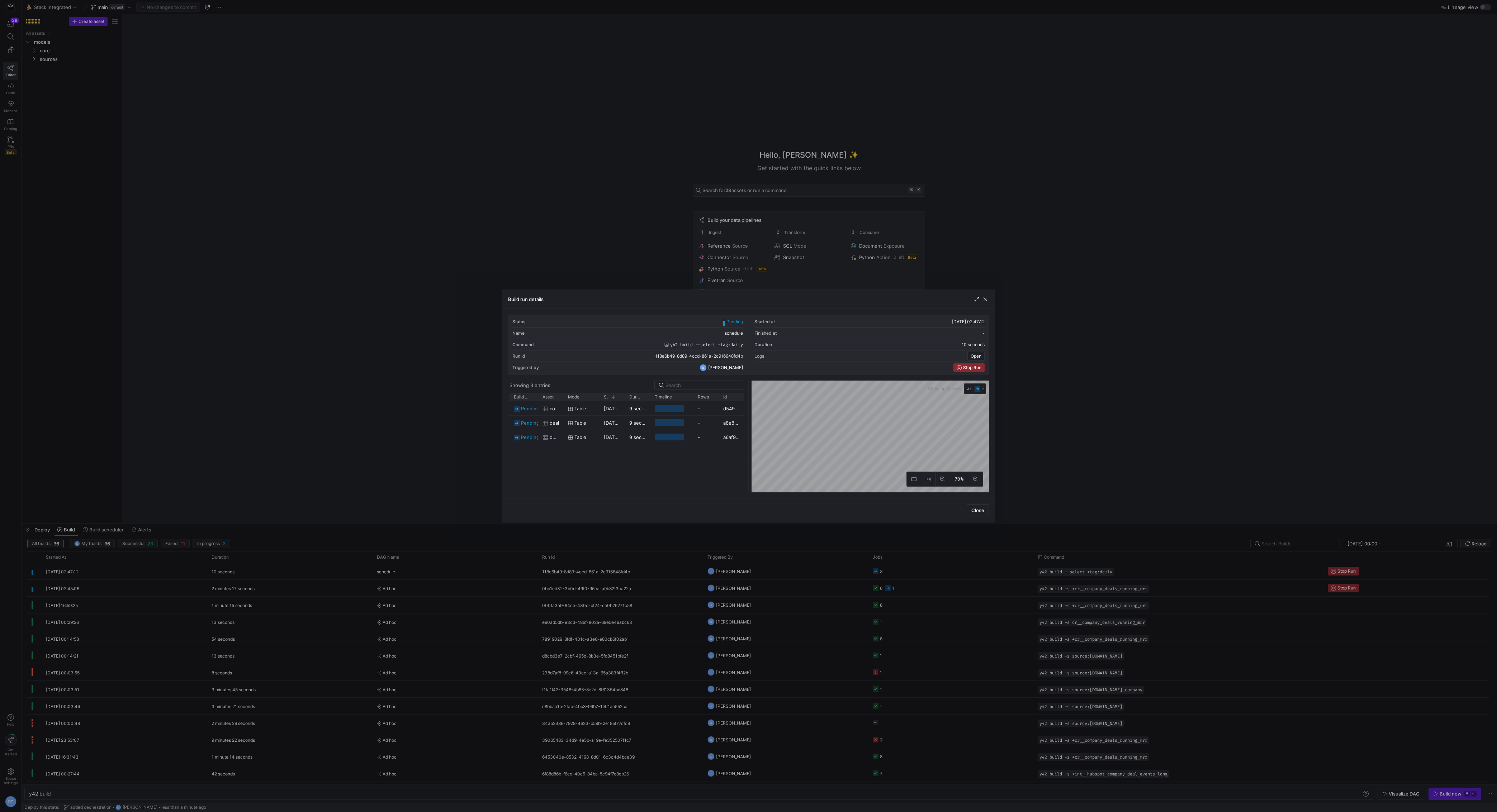
click at [685, 452] on as-split "Showing 3 entries Drag here to set row groups Drag here to set column labels Bu…" at bounding box center [748, 436] width 481 height 112
click at [987, 297] on span "button" at bounding box center [985, 299] width 7 height 7
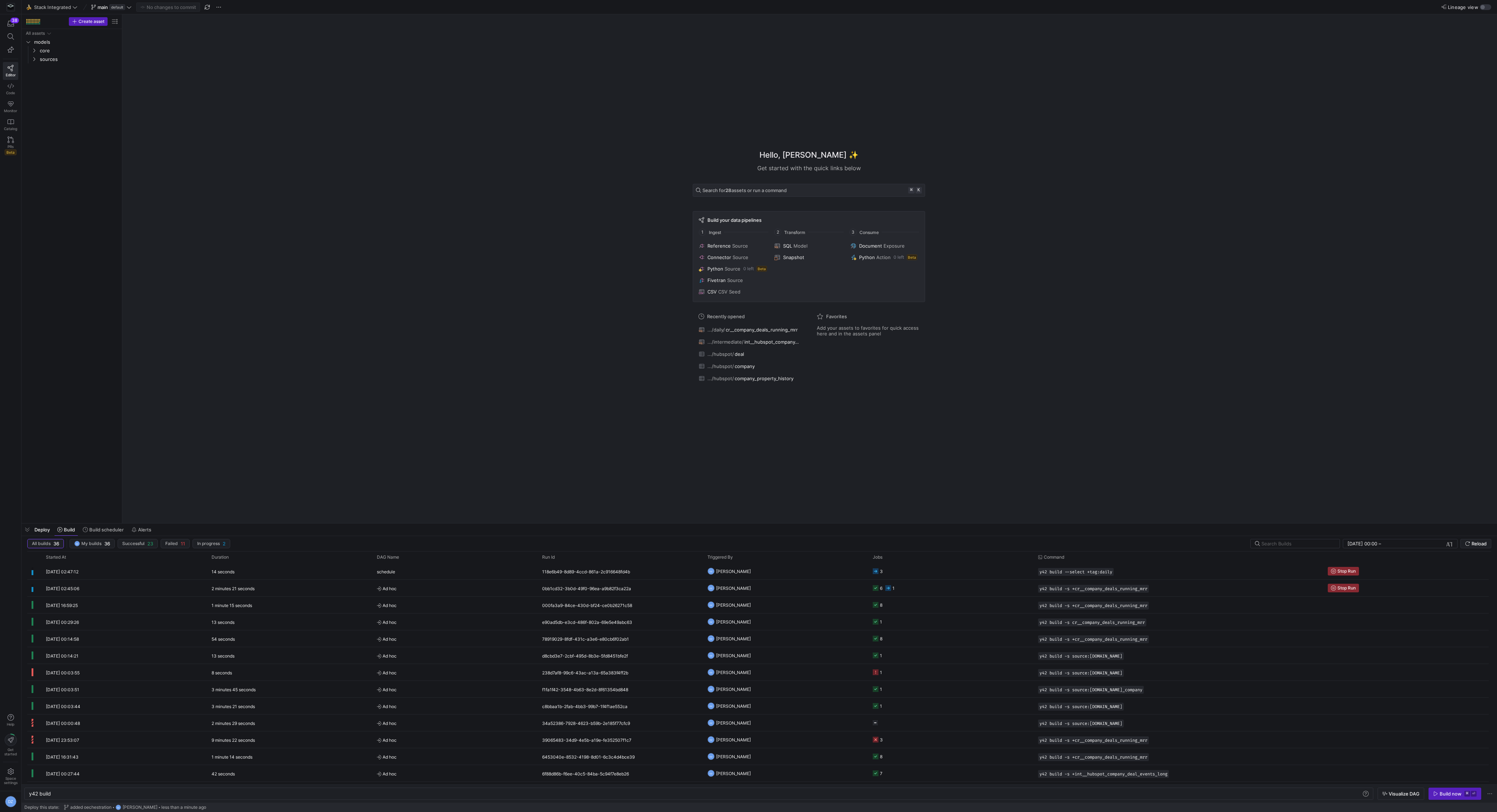
click at [581, 401] on div "Hello, [PERSON_NAME] ✨ Get started with the quick links below Search for 28 ass…" at bounding box center [809, 268] width 1368 height 509
click at [1340, 569] on span "Stop Run" at bounding box center [1347, 571] width 18 height 5
click at [439, 395] on div "Hello, [PERSON_NAME] ✨ Get started with the quick links below Search for 28 ass…" at bounding box center [809, 268] width 1368 height 509
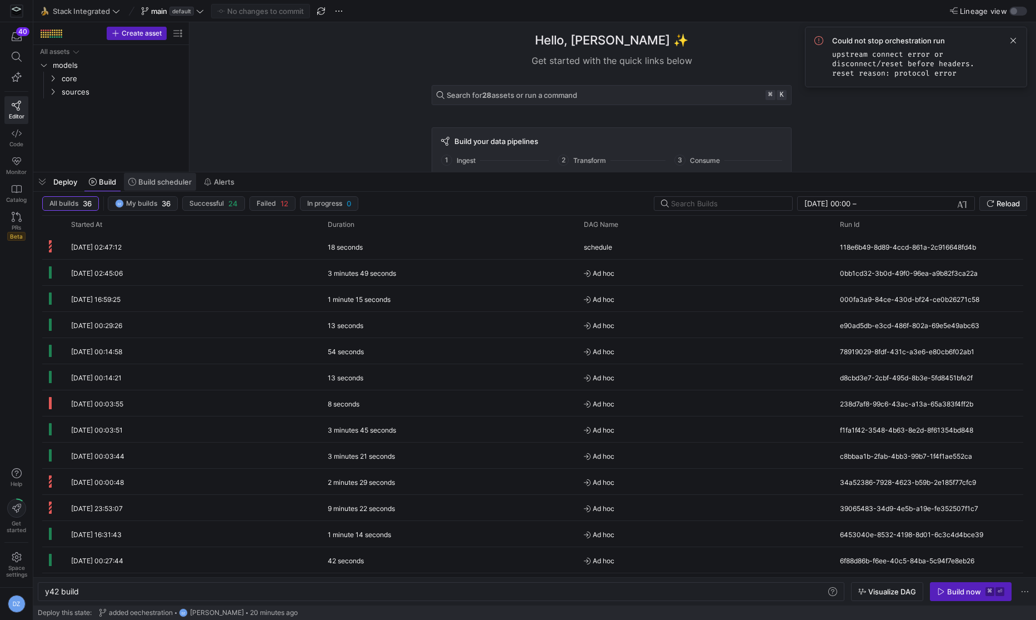
click at [159, 177] on span "Build scheduler" at bounding box center [164, 181] width 53 height 9
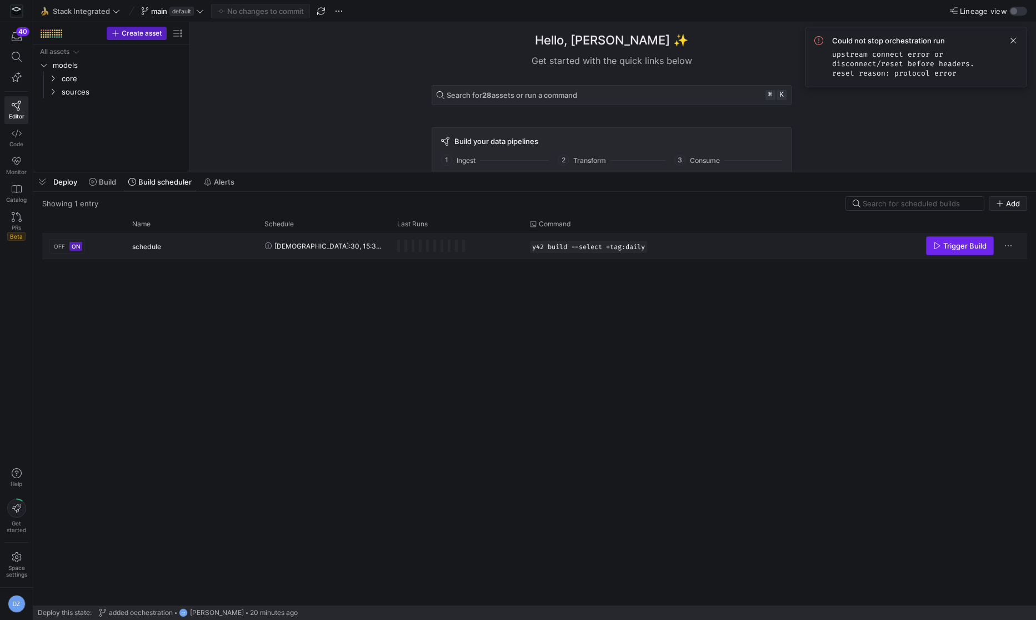
click at [963, 247] on span "Trigger Build" at bounding box center [965, 245] width 43 height 9
click at [1014, 43] on span at bounding box center [1013, 40] width 13 height 13
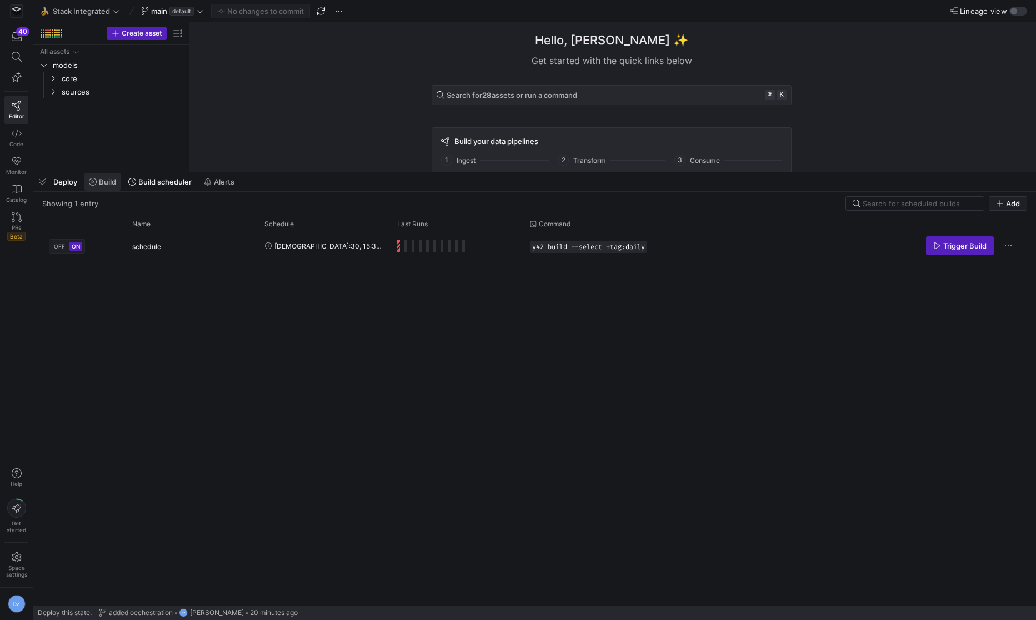
click at [109, 183] on span "Build" at bounding box center [107, 181] width 17 height 9
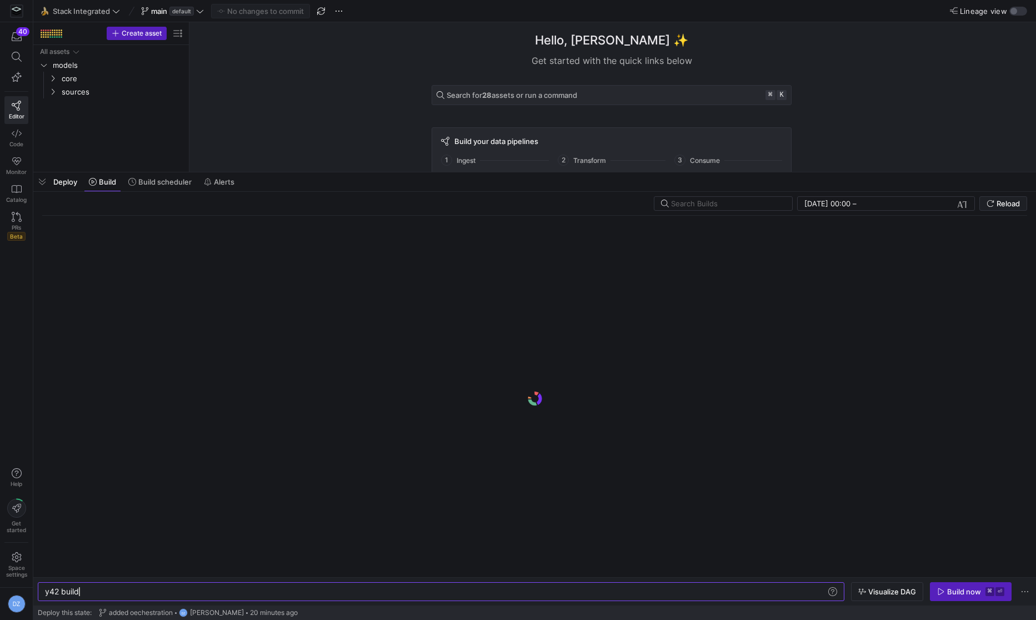
scroll to position [0, 33]
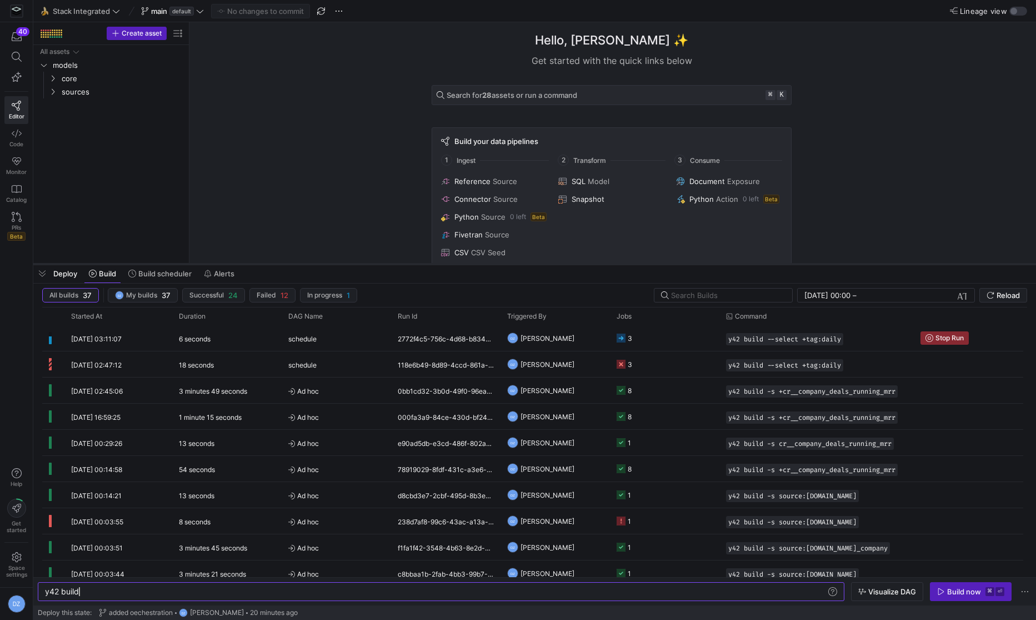
drag, startPoint x: 321, startPoint y: 171, endPoint x: 324, endPoint y: 261, distance: 90.1
click at [324, 262] on div at bounding box center [534, 264] width 1003 height 4
click at [339, 188] on div "Hello, [PERSON_NAME] ✨ Get started with the quick links below Search for 28 ass…" at bounding box center [612, 142] width 836 height 240
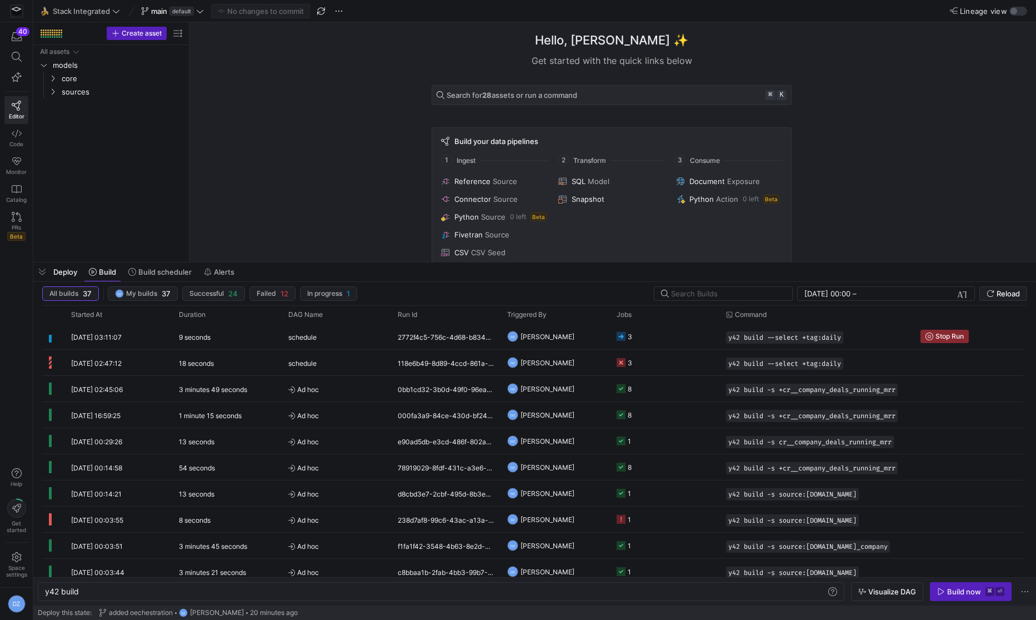
click at [287, 114] on div "Hello, [PERSON_NAME] ✨ Get started with the quick links below Search for 28 ass…" at bounding box center [612, 142] width 836 height 240
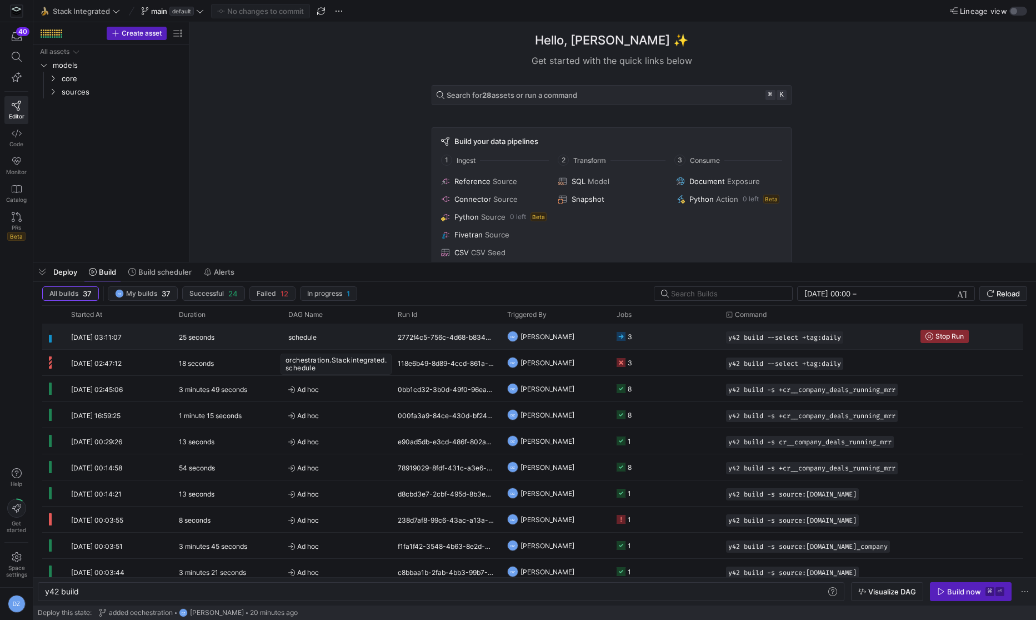
click at [351, 328] on div "schedule" at bounding box center [336, 337] width 96 height 26
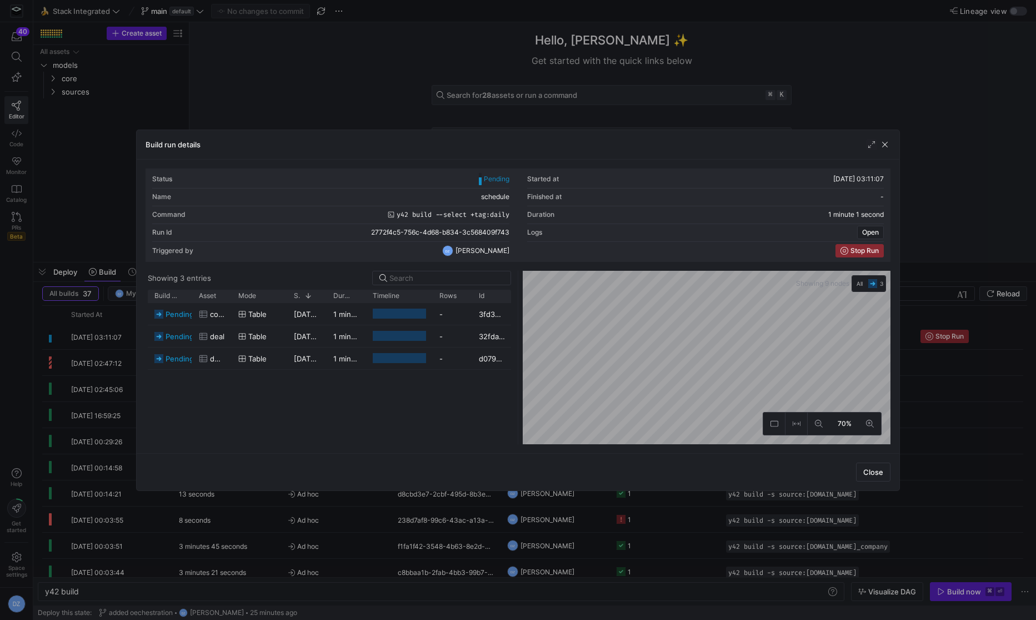
click at [385, 409] on div "pending company Table [DATE] 03:11:08 1 minute - 3fd30a75-8116-4ed1-a580-0f2ba4…" at bounding box center [329, 373] width 363 height 141
click at [870, 146] on span "button" at bounding box center [871, 144] width 11 height 11
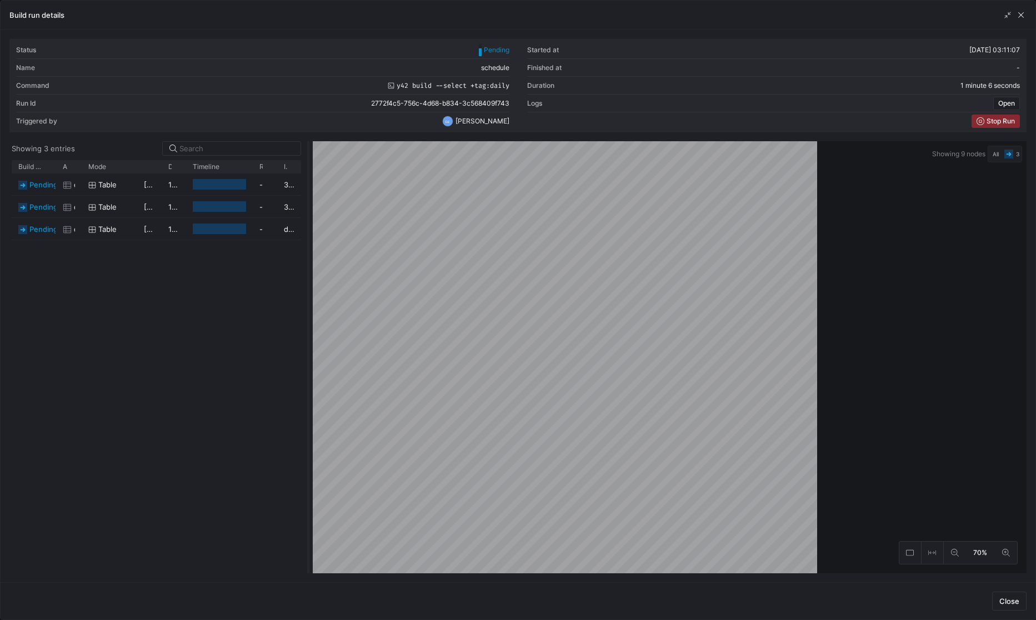
drag, startPoint x: 518, startPoint y: 336, endPoint x: 297, endPoint y: 337, distance: 221.7
click at [306, 337] on div at bounding box center [308, 357] width 4 height 432
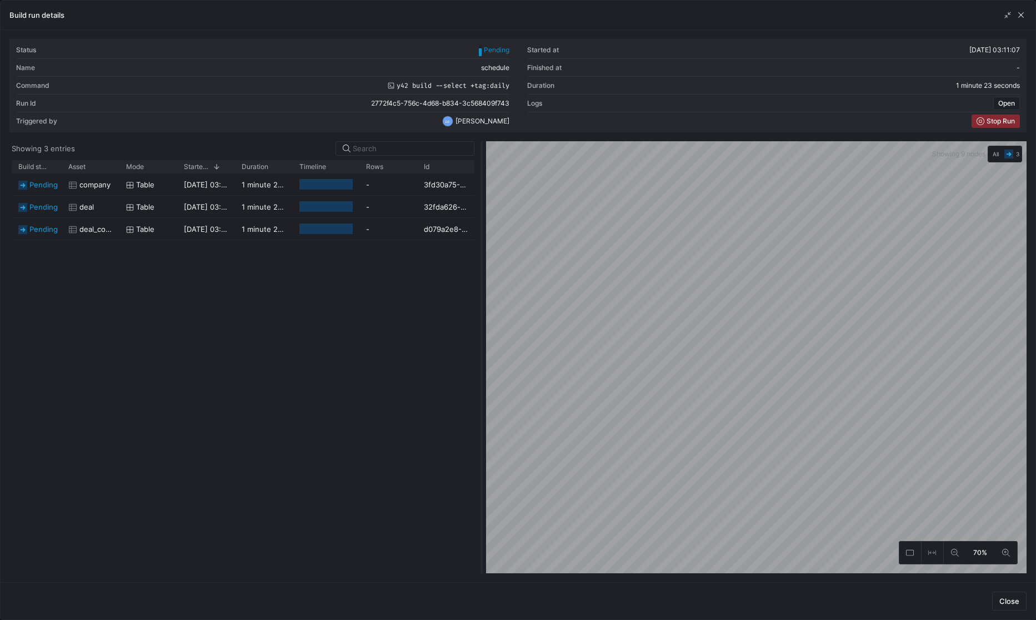
drag, startPoint x: 295, startPoint y: 241, endPoint x: 480, endPoint y: 253, distance: 185.5
click at [480, 253] on div at bounding box center [482, 357] width 4 height 432
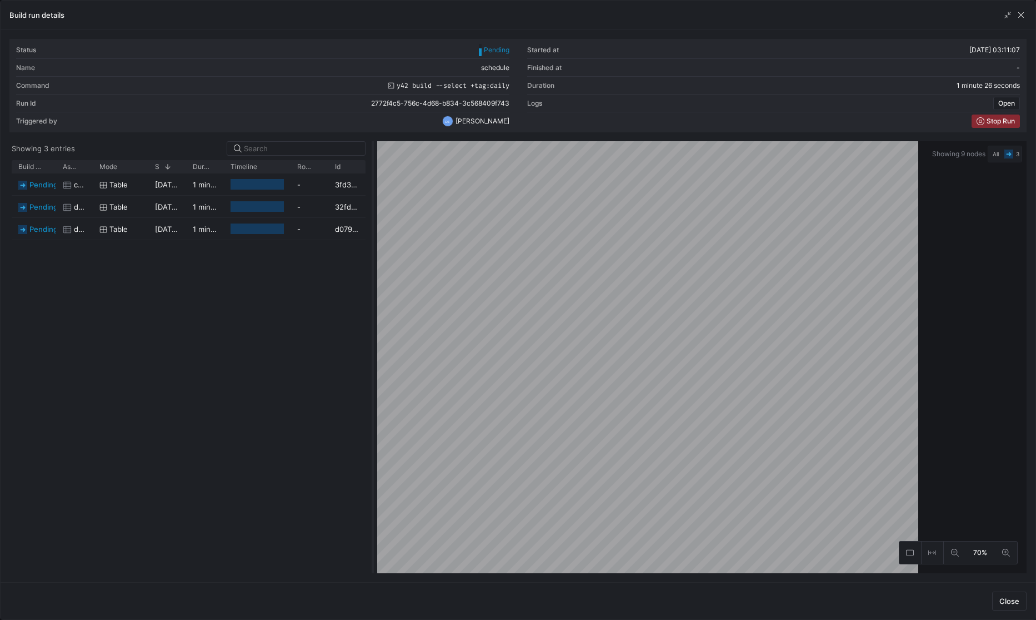
drag, startPoint x: 482, startPoint y: 268, endPoint x: 373, endPoint y: 272, distance: 109.0
click at [373, 272] on div at bounding box center [373, 357] width 4 height 432
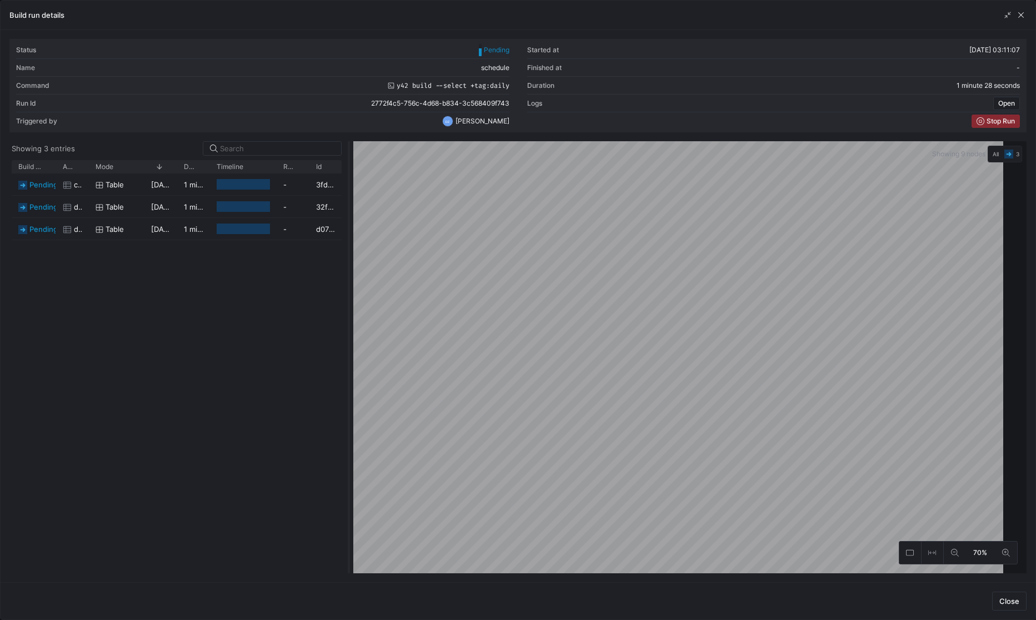
drag, startPoint x: 373, startPoint y: 272, endPoint x: 349, endPoint y: 272, distance: 23.9
click at [349, 272] on div at bounding box center [349, 357] width 4 height 432
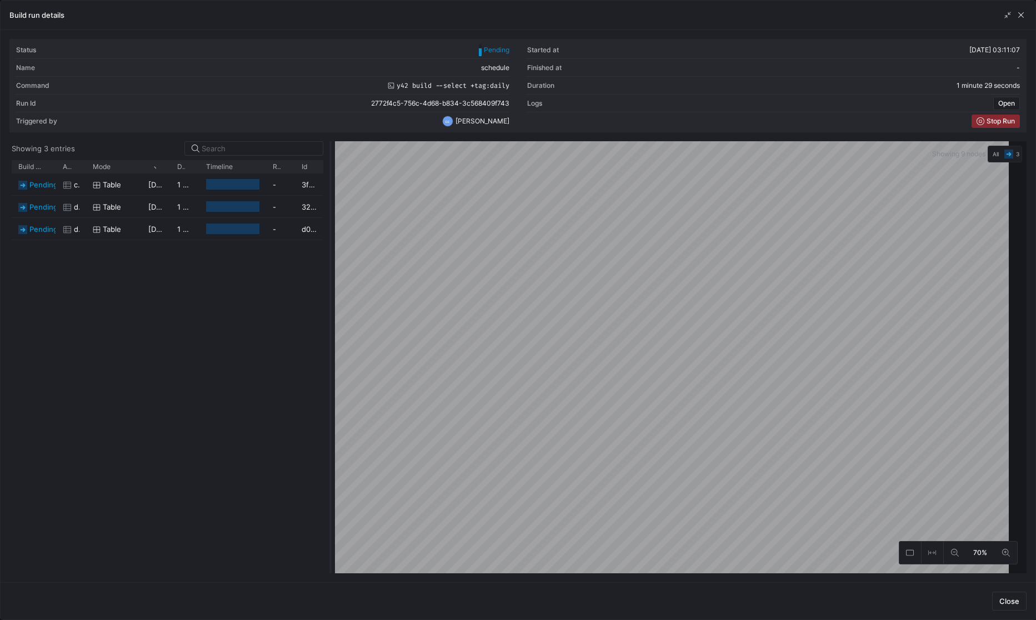
drag, startPoint x: 349, startPoint y: 272, endPoint x: 331, endPoint y: 274, distance: 18.4
click at [331, 274] on div at bounding box center [330, 357] width 4 height 432
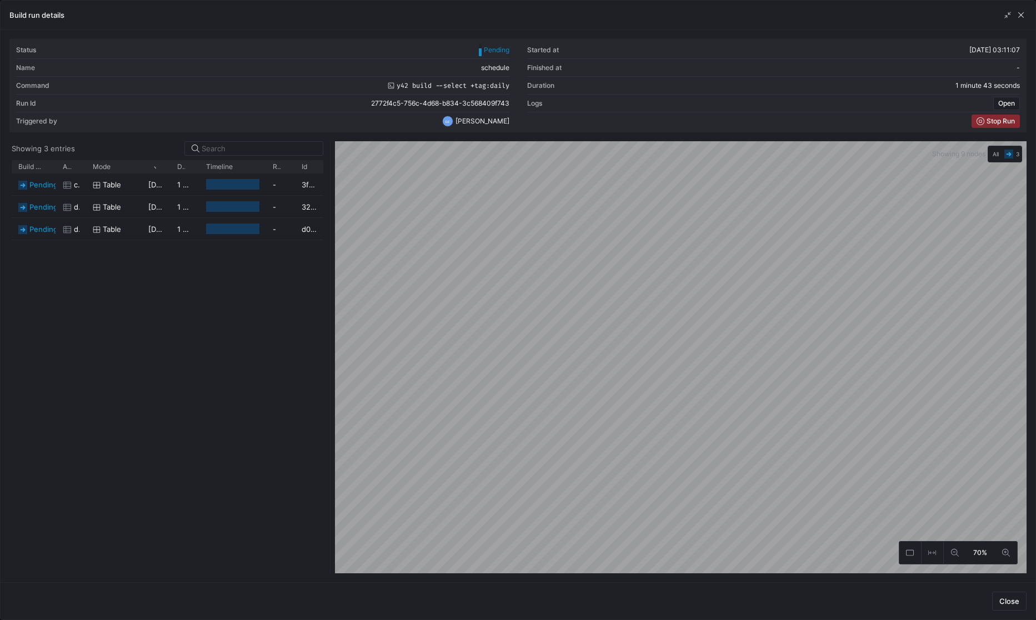
click at [177, 353] on div "pending company Table [DATE] 03:11:08 1 minute 43 seconds - 3fd30a75-8116-4ed1-…" at bounding box center [168, 373] width 312 height 400
